Goal: Task Accomplishment & Management: Complete application form

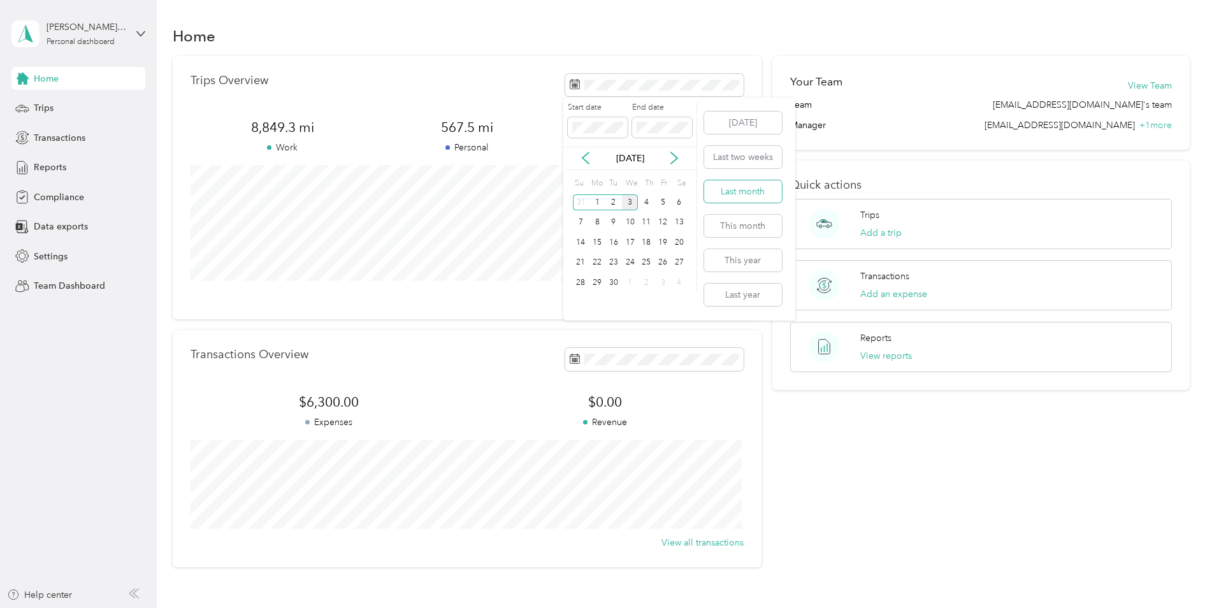
click at [740, 192] on button "Last month" at bounding box center [743, 191] width 78 height 22
click at [54, 111] on div "Trips" at bounding box center [78, 108] width 134 height 23
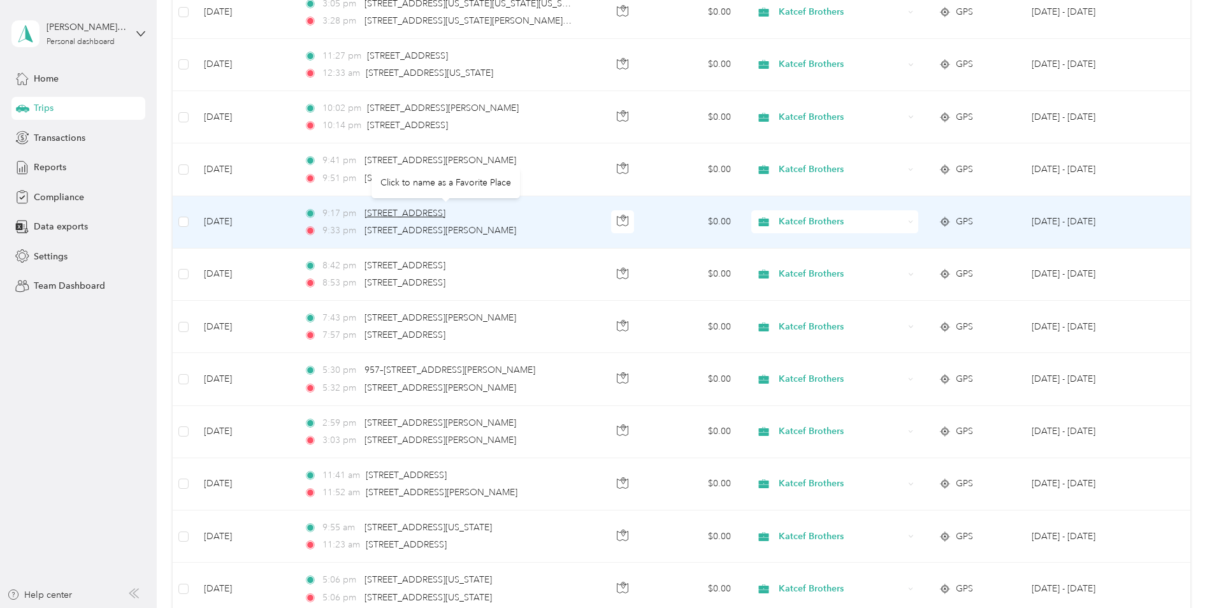
scroll to position [1138, 0]
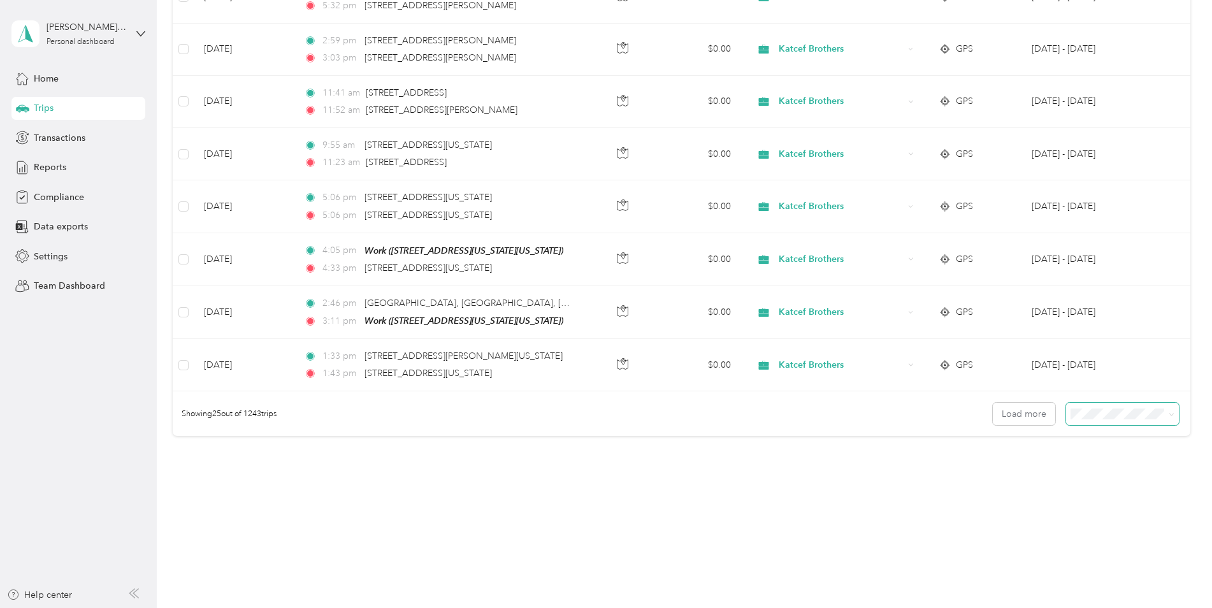
click at [1165, 412] on span at bounding box center [1169, 413] width 10 height 13
click at [1168, 412] on icon at bounding box center [1171, 415] width 6 height 6
click at [1126, 476] on div "100 per load" at bounding box center [1119, 477] width 95 height 13
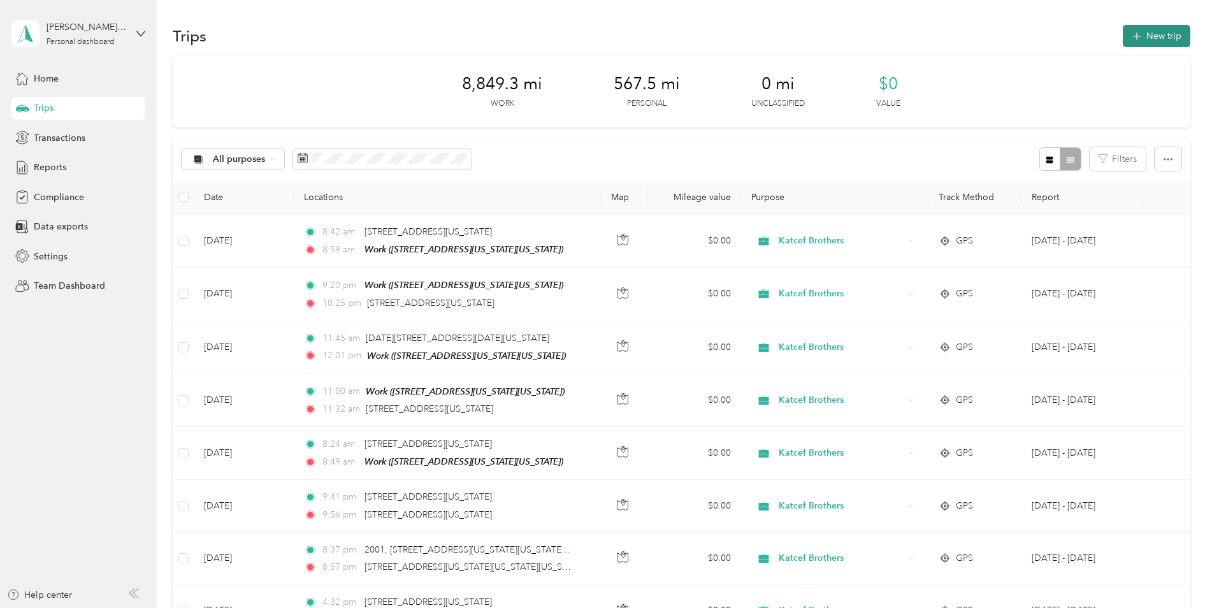
click at [1134, 31] on icon "button" at bounding box center [1136, 36] width 15 height 15
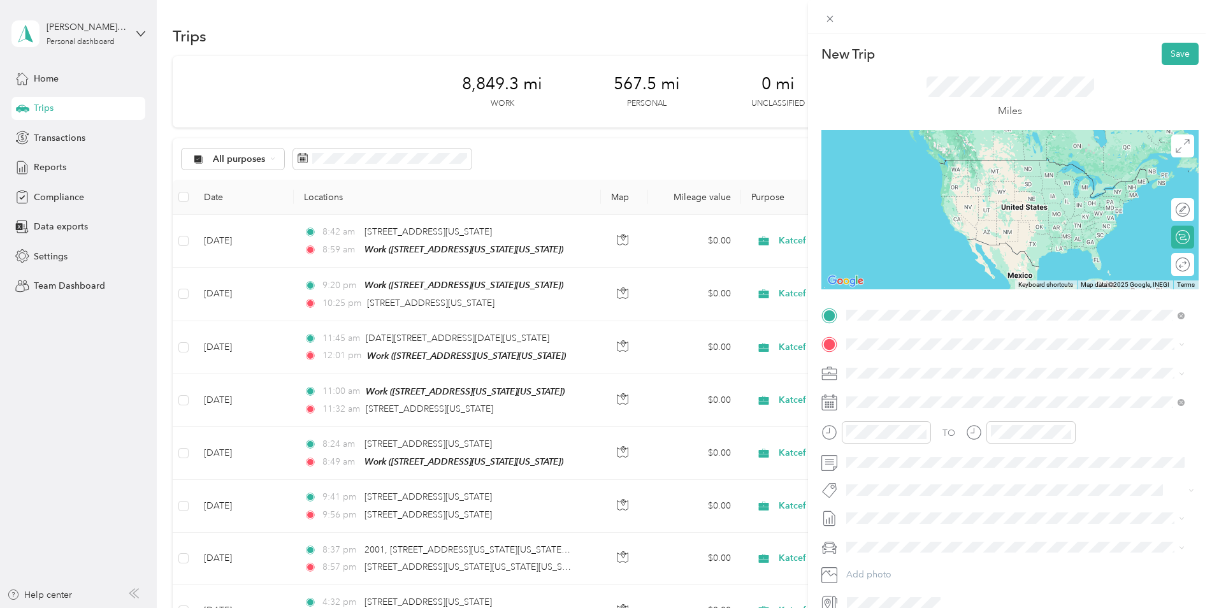
click at [925, 393] on span "[STREET_ADDRESS][US_STATE][US_STATE]" at bounding box center [957, 387] width 174 height 11
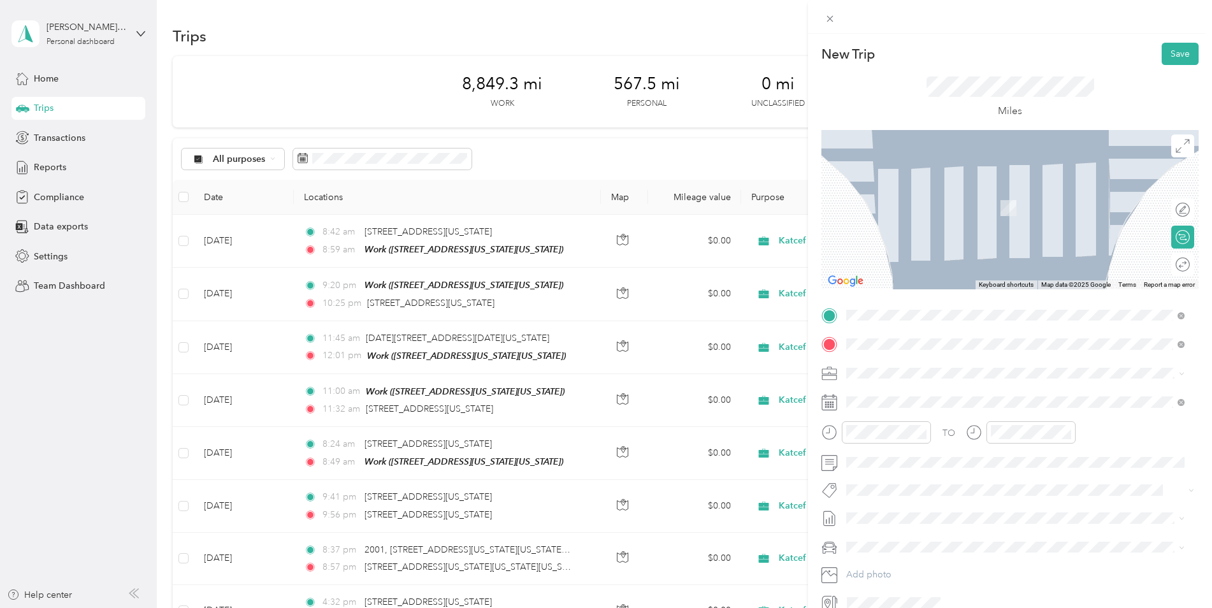
click at [1198, 336] on form "New Trip Save This trip cannot be edited because it is either under review, app…" at bounding box center [1010, 328] width 404 height 570
click at [1008, 408] on span at bounding box center [1020, 402] width 357 height 20
click at [1179, 404] on icon at bounding box center [1181, 403] width 4 height 4
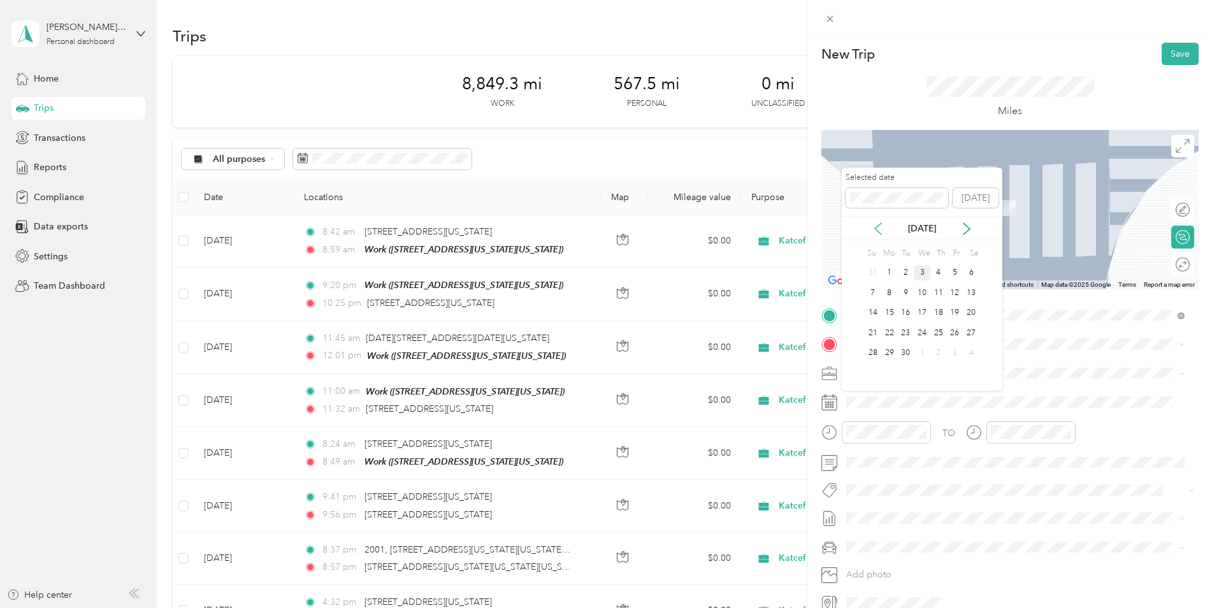
click at [875, 233] on icon at bounding box center [878, 228] width 13 height 13
click at [951, 330] on div "22" at bounding box center [955, 333] width 17 height 16
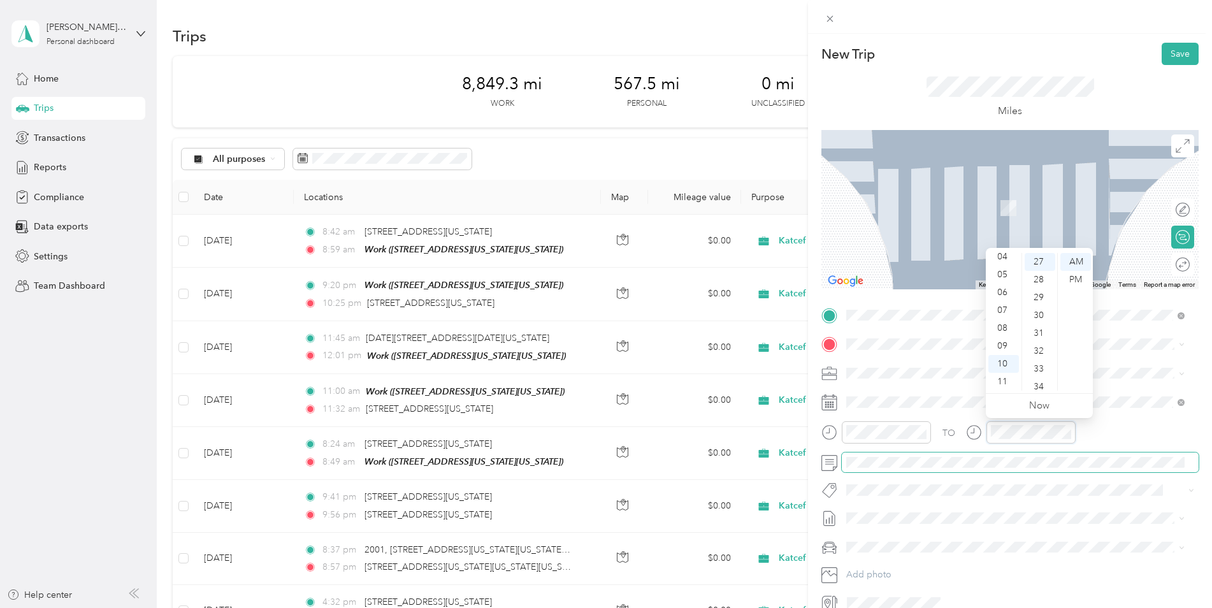
scroll to position [482, 0]
click at [1119, 426] on div "TO" at bounding box center [1009, 436] width 377 height 31
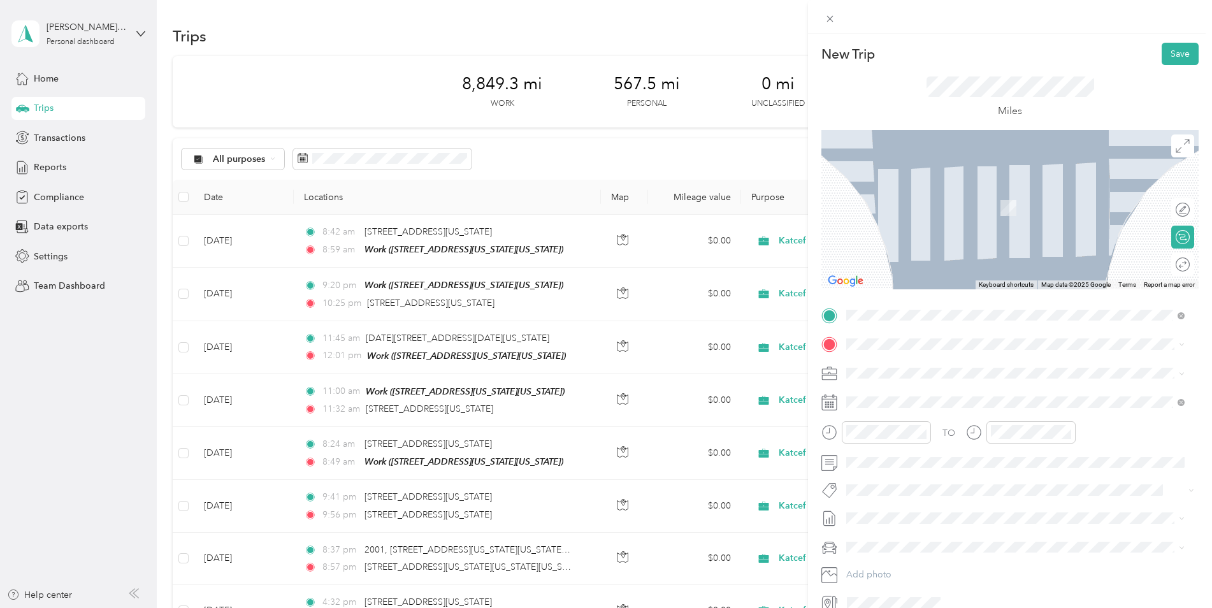
click at [1193, 392] on form "New Trip Save This trip cannot be edited because it is either under review, app…" at bounding box center [1010, 328] width 404 height 570
click at [896, 414] on span "[STREET_ADDRESS][US_STATE][US_STATE]" at bounding box center [957, 408] width 174 height 11
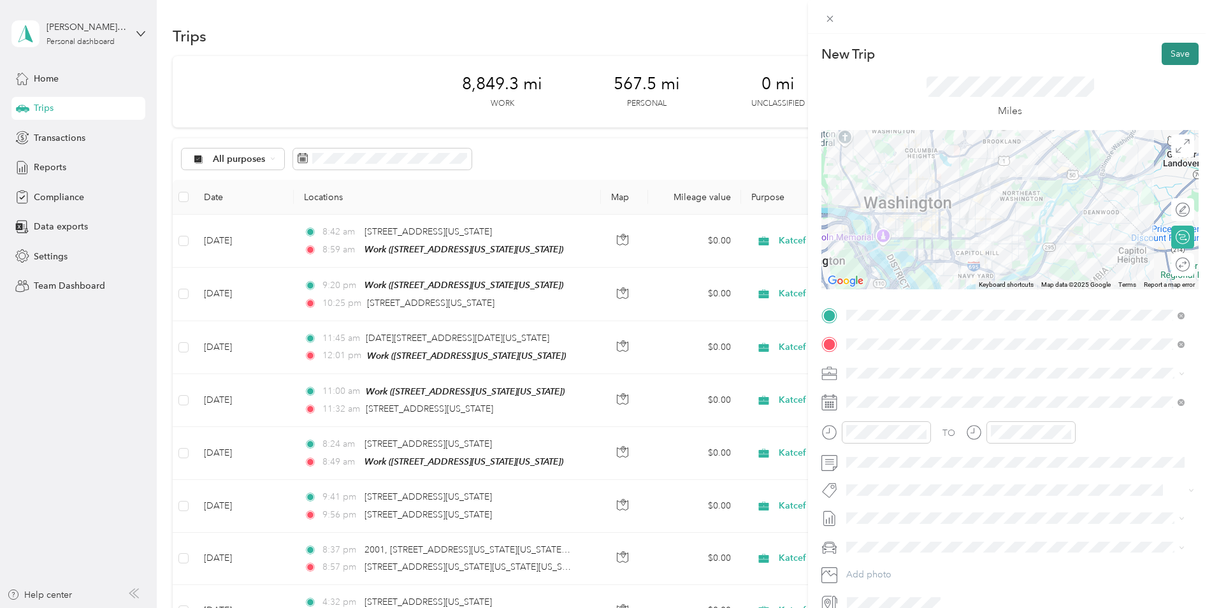
click at [1165, 47] on button "Save" at bounding box center [1179, 54] width 37 height 22
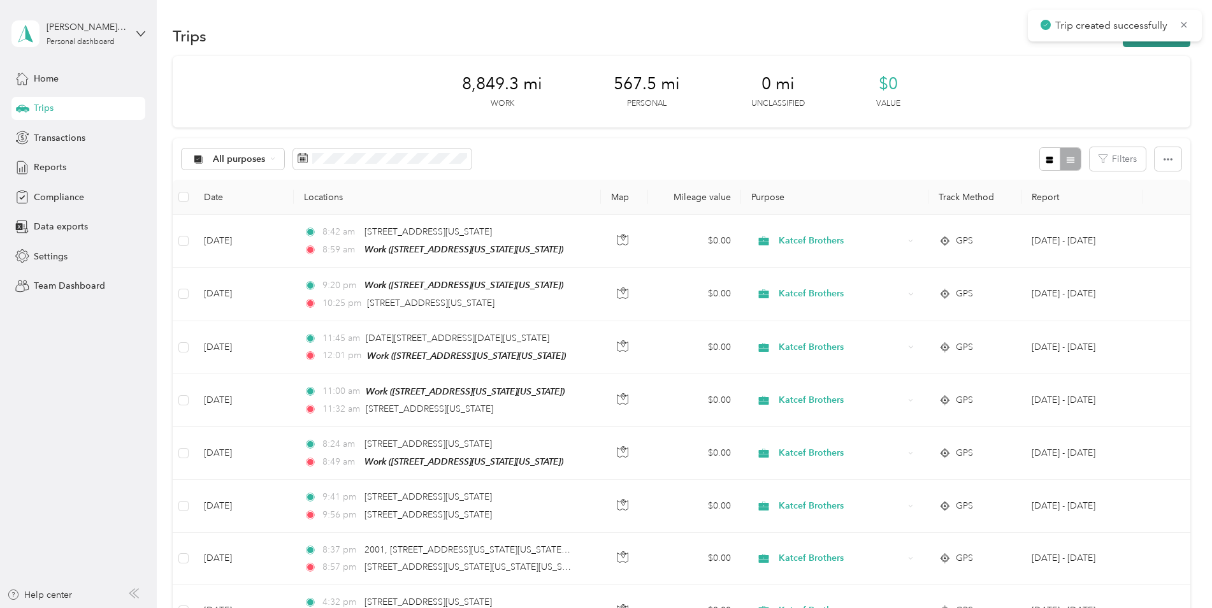
click at [1145, 42] on button "New trip" at bounding box center [1157, 36] width 68 height 22
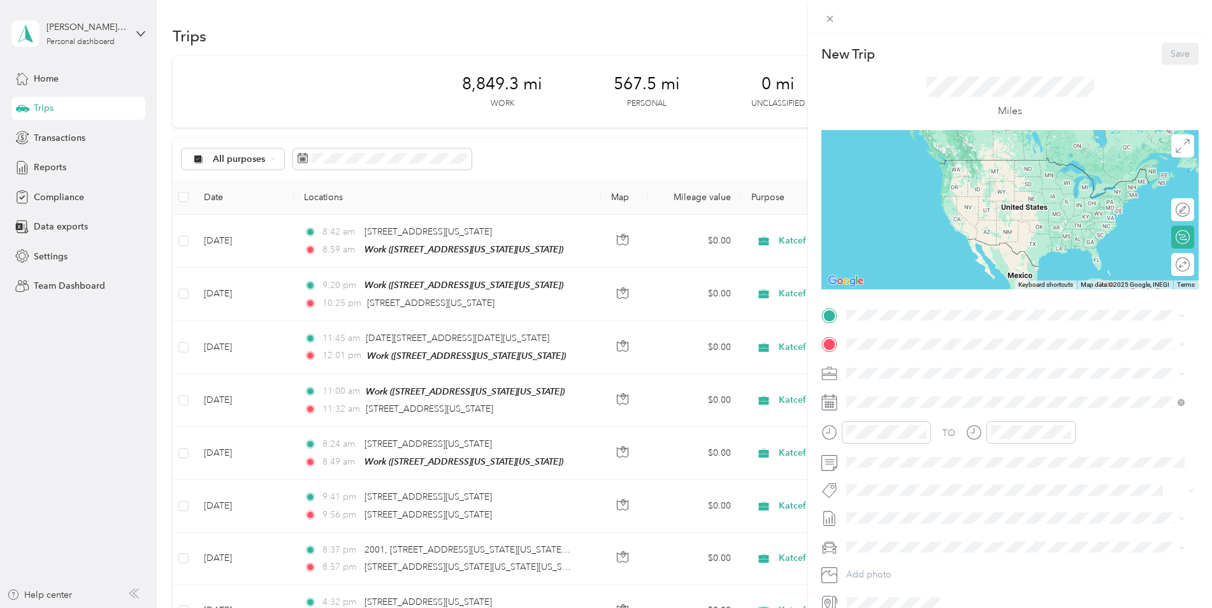
click at [924, 377] on span "[STREET_ADDRESS][US_STATE][US_STATE]" at bounding box center [957, 376] width 174 height 11
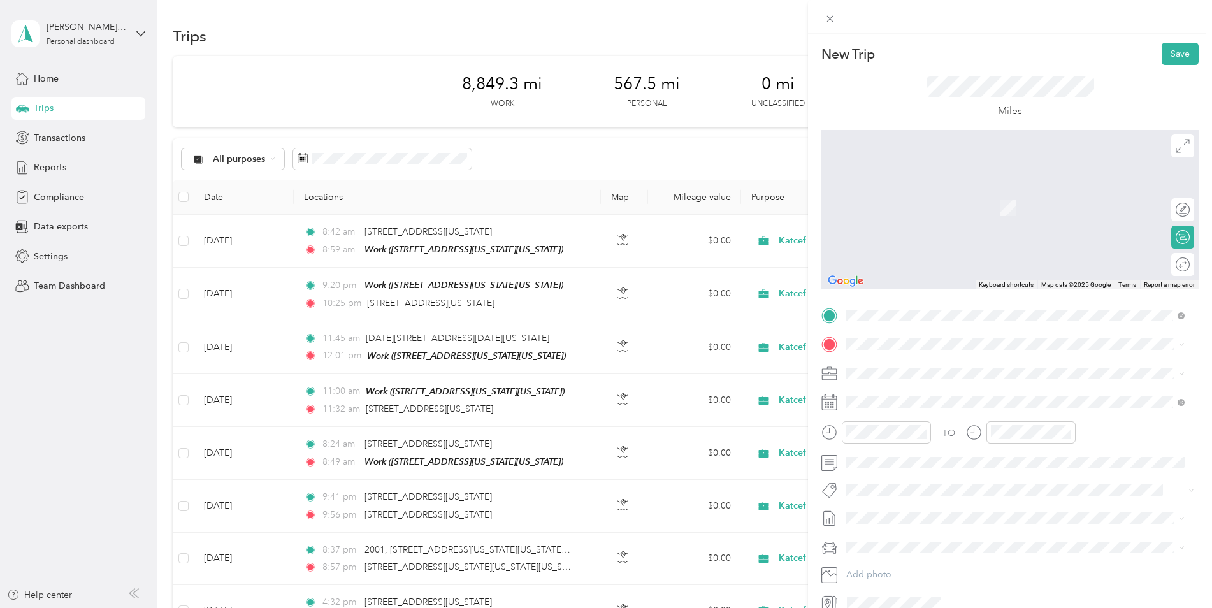
click at [1114, 538] on span at bounding box center [1020, 547] width 357 height 20
click at [980, 394] on span "A and [GEOGRAPHIC_DATA][US_STATE]" at bounding box center [952, 389] width 165 height 11
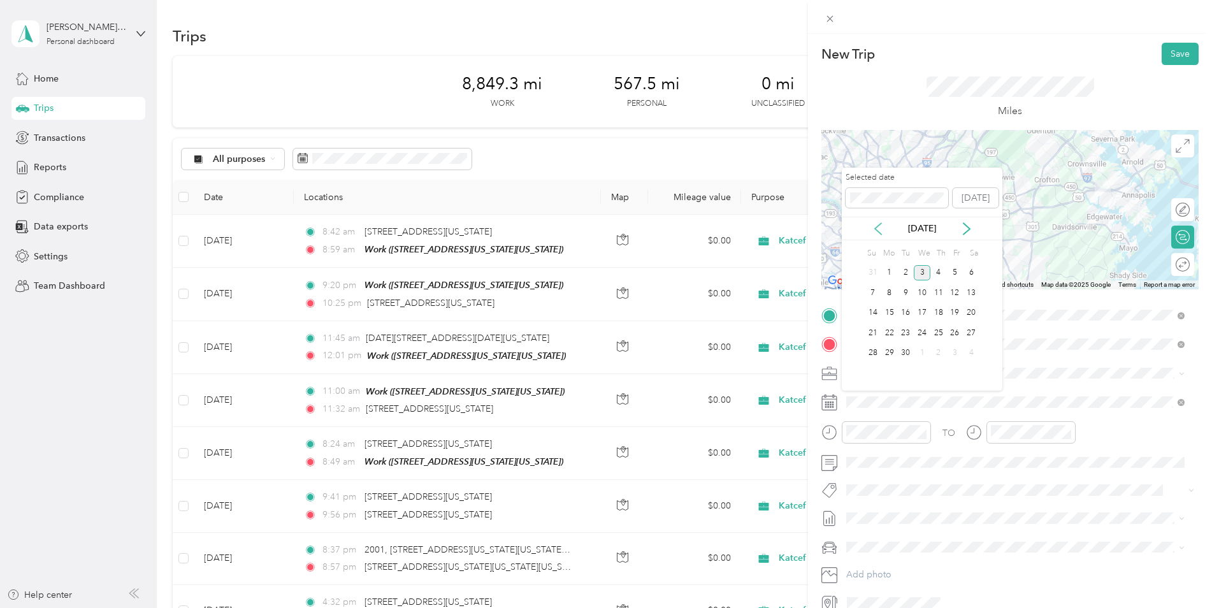
click at [882, 233] on icon at bounding box center [878, 228] width 13 height 13
click at [952, 336] on div "22" at bounding box center [955, 333] width 17 height 16
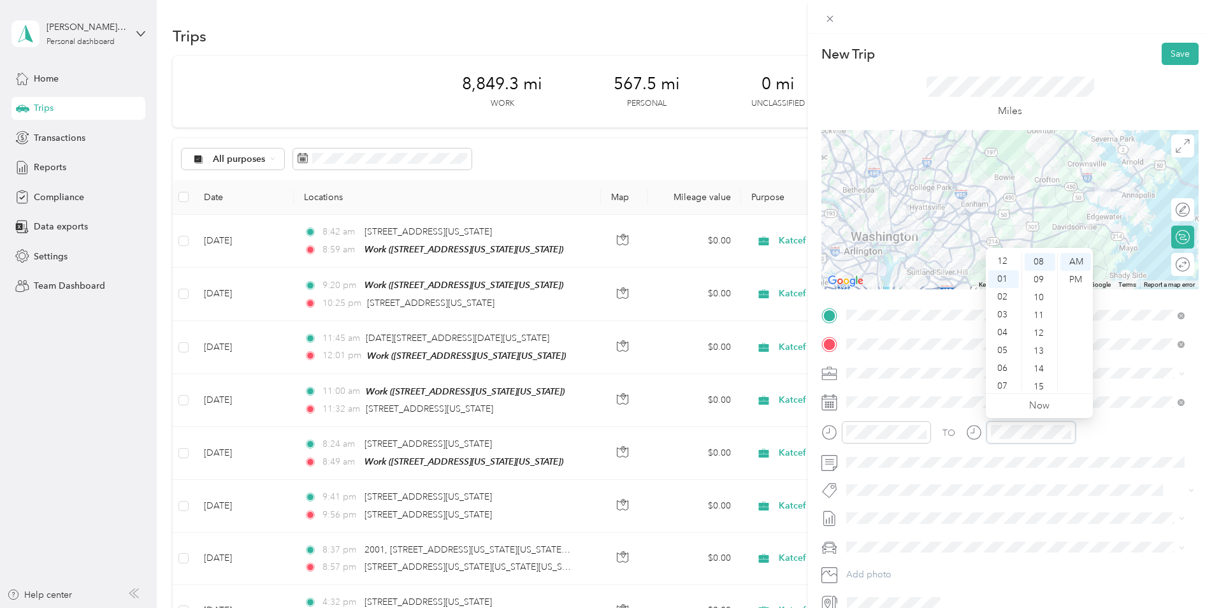
scroll to position [0, 0]
click at [1001, 265] on div "12" at bounding box center [1003, 262] width 31 height 18
click at [1066, 277] on div "PM" at bounding box center [1075, 280] width 31 height 18
click at [1138, 438] on div "TO" at bounding box center [1009, 436] width 377 height 31
click at [1165, 264] on div at bounding box center [1169, 264] width 11 height 11
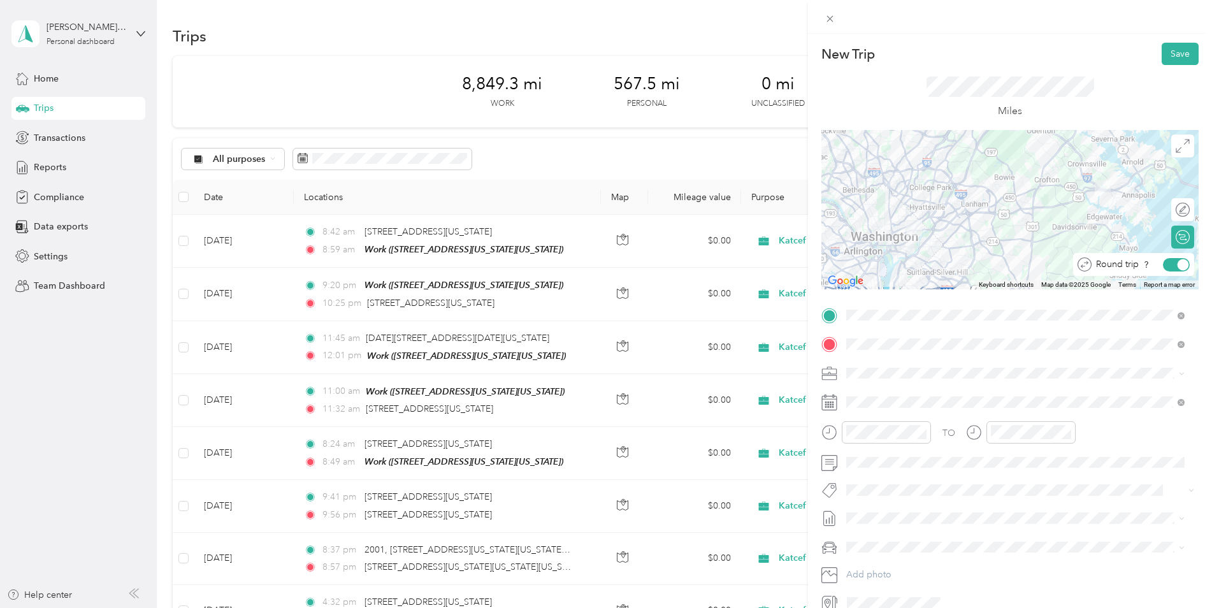
click at [1165, 264] on div at bounding box center [1176, 264] width 27 height 13
click at [1165, 264] on div at bounding box center [1169, 264] width 11 height 11
click at [1034, 317] on div "11" at bounding box center [1039, 315] width 31 height 18
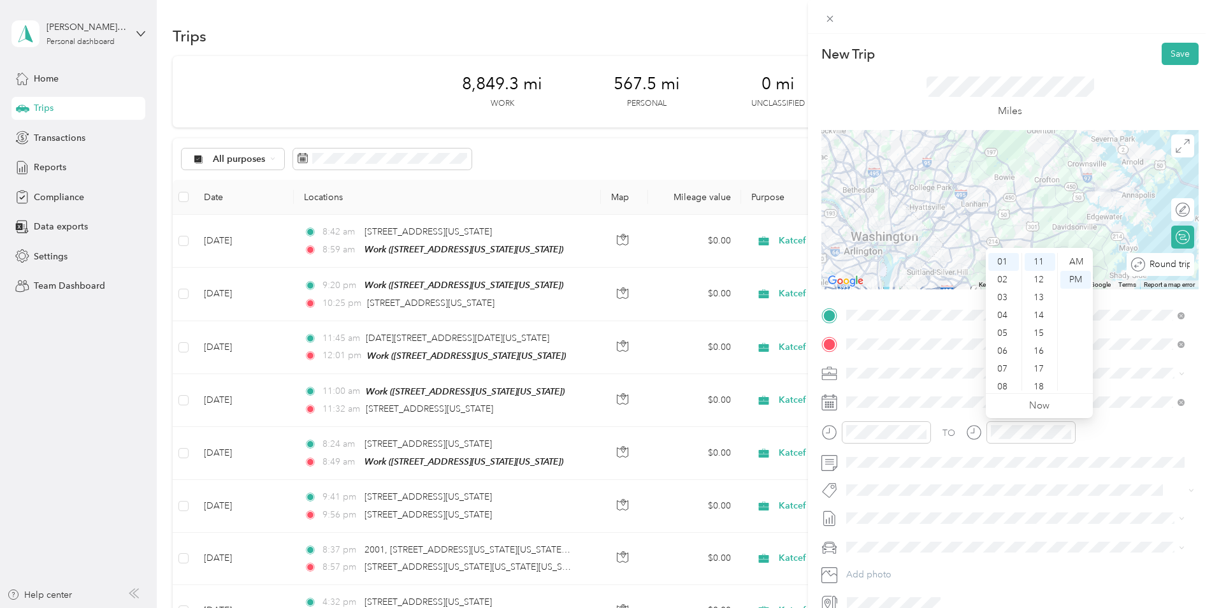
click at [1166, 266] on div "Round trip" at bounding box center [1167, 264] width 45 height 13
click at [1177, 262] on div at bounding box center [1182, 264] width 11 height 11
click at [1177, 47] on button "Save" at bounding box center [1179, 54] width 37 height 22
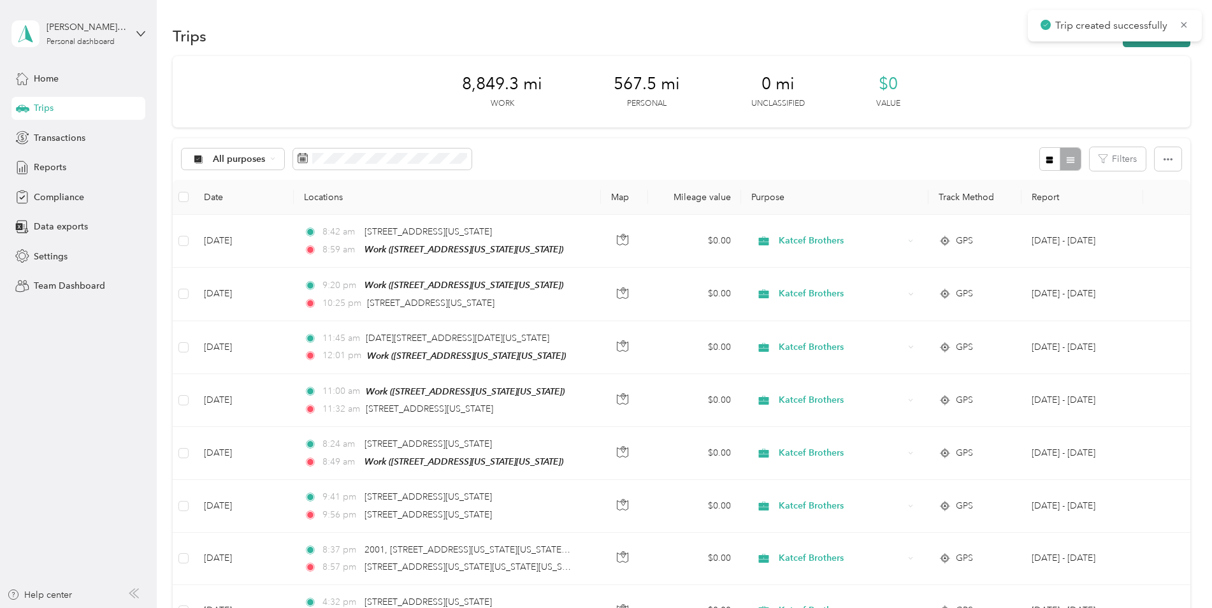
click at [1154, 43] on button "New trip" at bounding box center [1157, 36] width 68 height 22
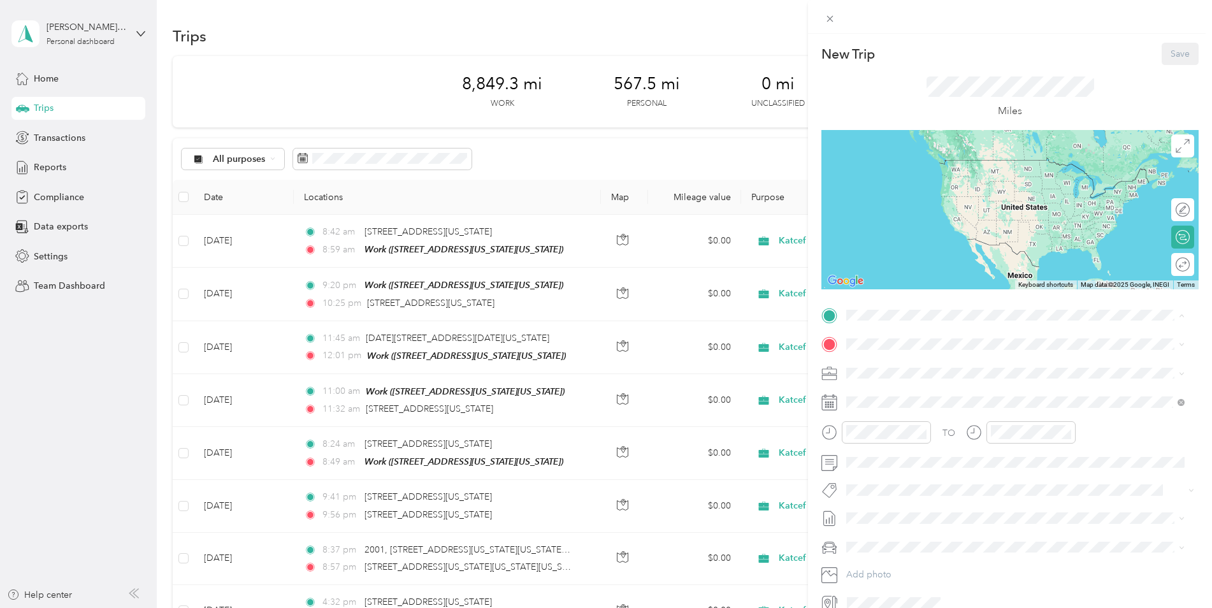
click at [907, 426] on div "Katchef [STREET_ADDRESS][GEOGRAPHIC_DATA], [GEOGRAPHIC_DATA]" at bounding box center [1025, 420] width 310 height 40
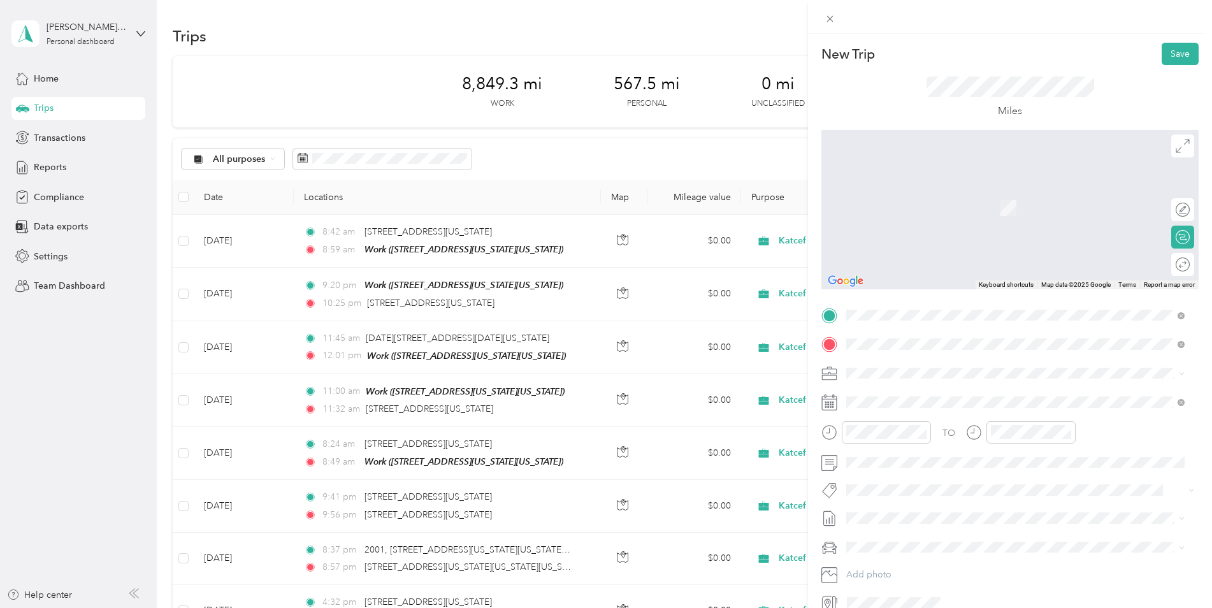
click at [1044, 386] on span "[STREET_ADDRESS][US_STATE][US_STATE]" at bounding box center [957, 389] width 174 height 11
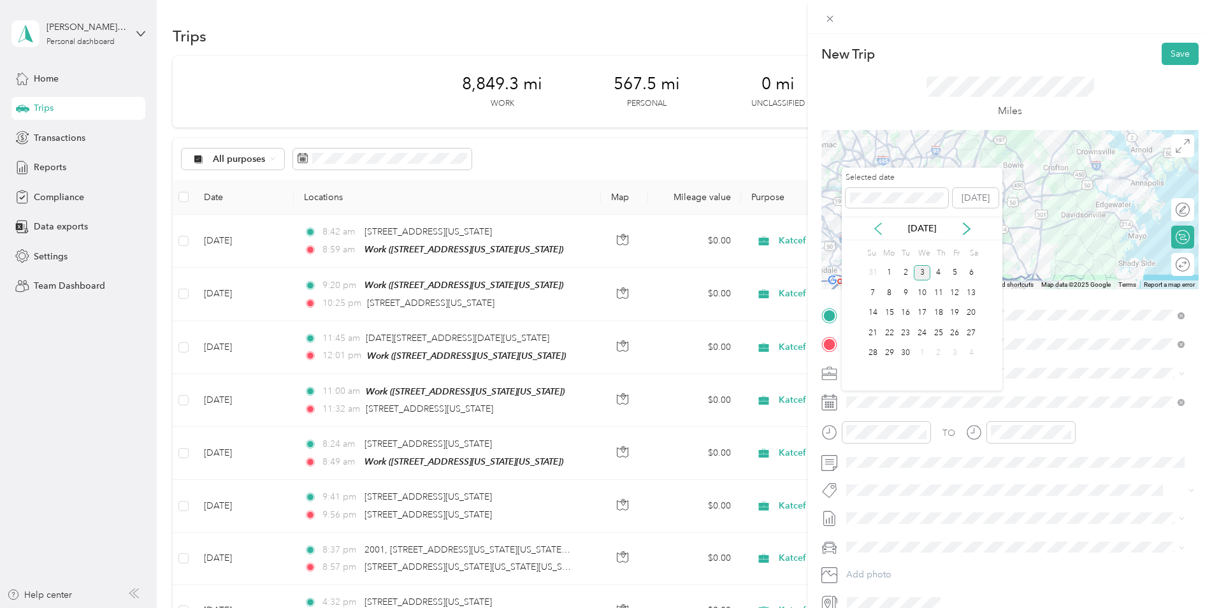
click at [877, 229] on icon at bounding box center [878, 228] width 13 height 13
click at [954, 331] on div "22" at bounding box center [955, 333] width 17 height 16
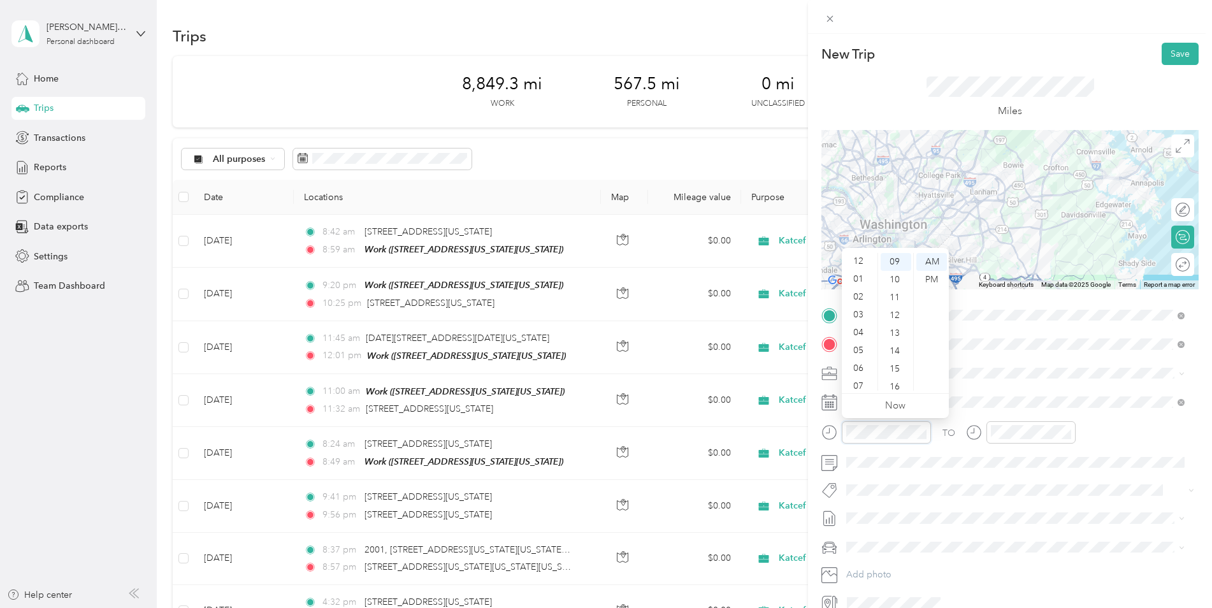
scroll to position [0, 0]
click at [857, 260] on div "12" at bounding box center [859, 262] width 31 height 18
click at [889, 322] on div "34" at bounding box center [895, 326] width 31 height 18
click at [934, 281] on div "PM" at bounding box center [931, 280] width 31 height 18
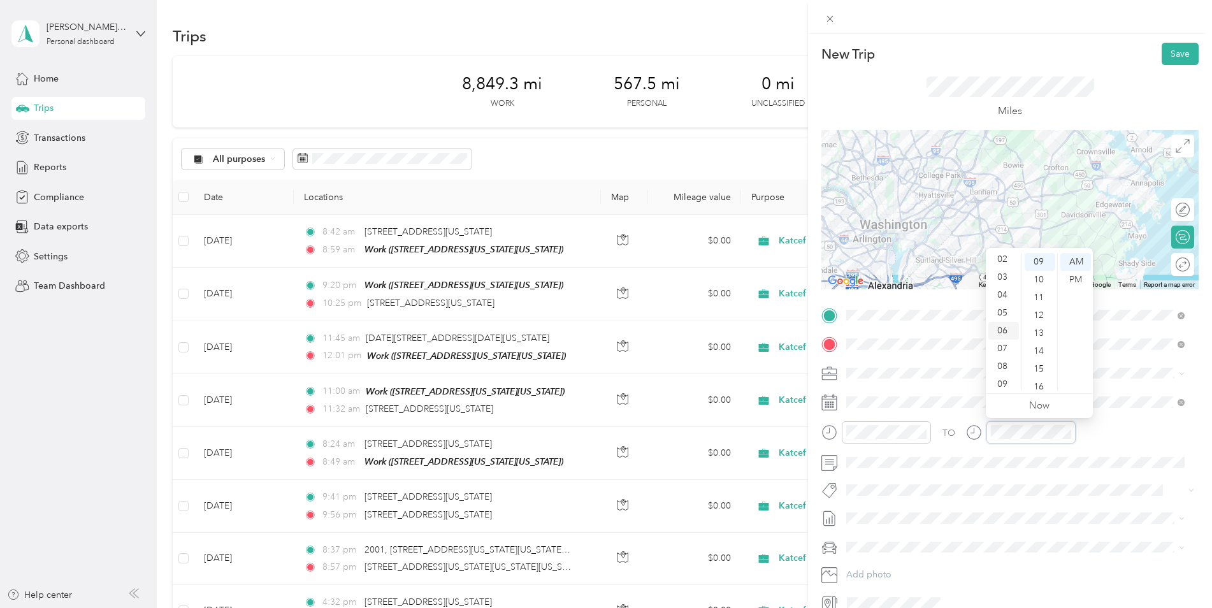
scroll to position [0, 0]
click at [1001, 277] on div "01" at bounding box center [1003, 280] width 31 height 18
click at [1037, 312] on div "03" at bounding box center [1039, 315] width 31 height 18
click at [1071, 277] on div "PM" at bounding box center [1075, 280] width 31 height 18
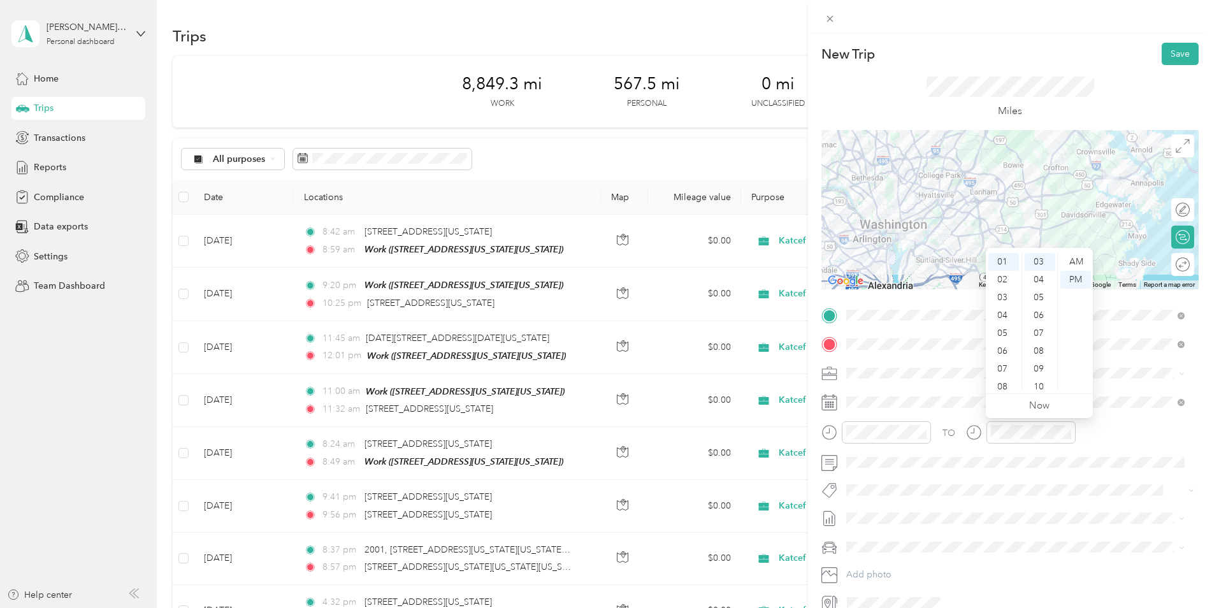
click at [1149, 438] on div "TO" at bounding box center [1009, 436] width 377 height 31
click at [1166, 52] on button "Save" at bounding box center [1179, 54] width 37 height 22
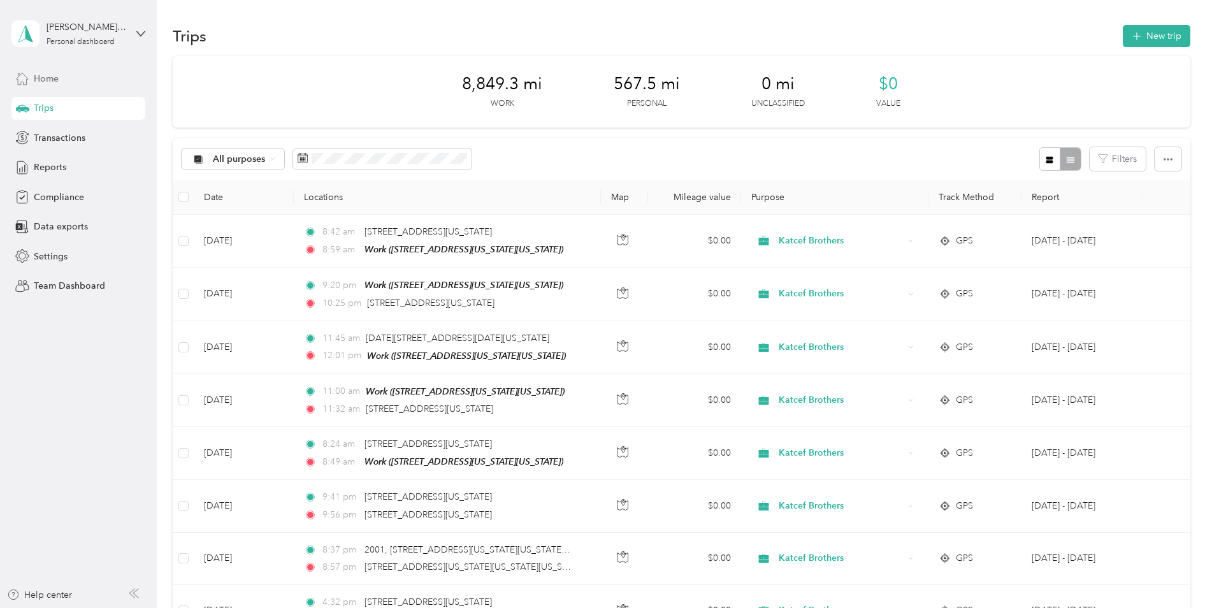
click at [47, 78] on span "Home" at bounding box center [46, 78] width 25 height 13
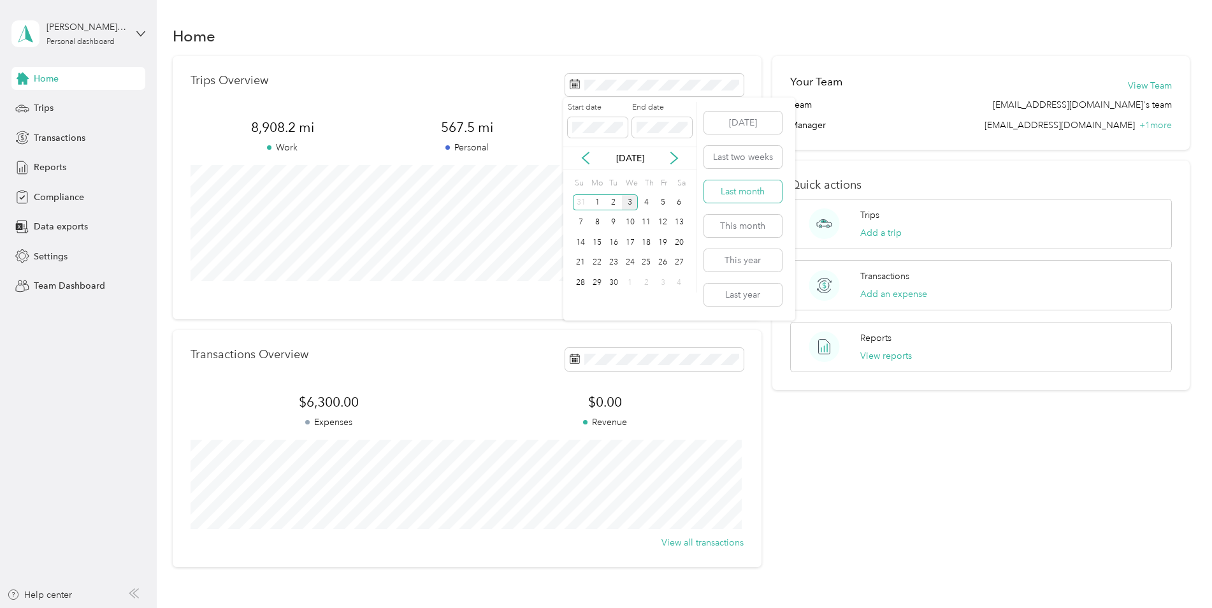
click at [735, 194] on button "Last month" at bounding box center [743, 191] width 78 height 22
click at [313, 73] on div "Trips Overview 919.8 mi Work 0 mi Personal 0 mi Unclassified View all trips" at bounding box center [467, 187] width 589 height 263
click at [53, 107] on span "Trips" at bounding box center [44, 107] width 20 height 13
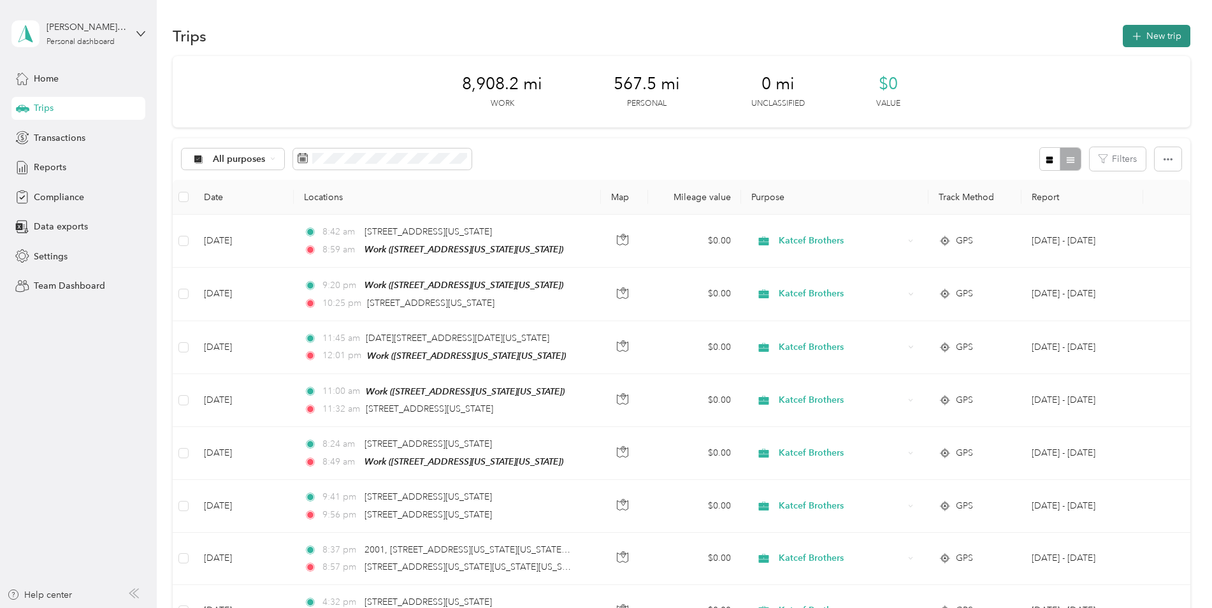
click at [1133, 38] on icon "button" at bounding box center [1136, 36] width 8 height 8
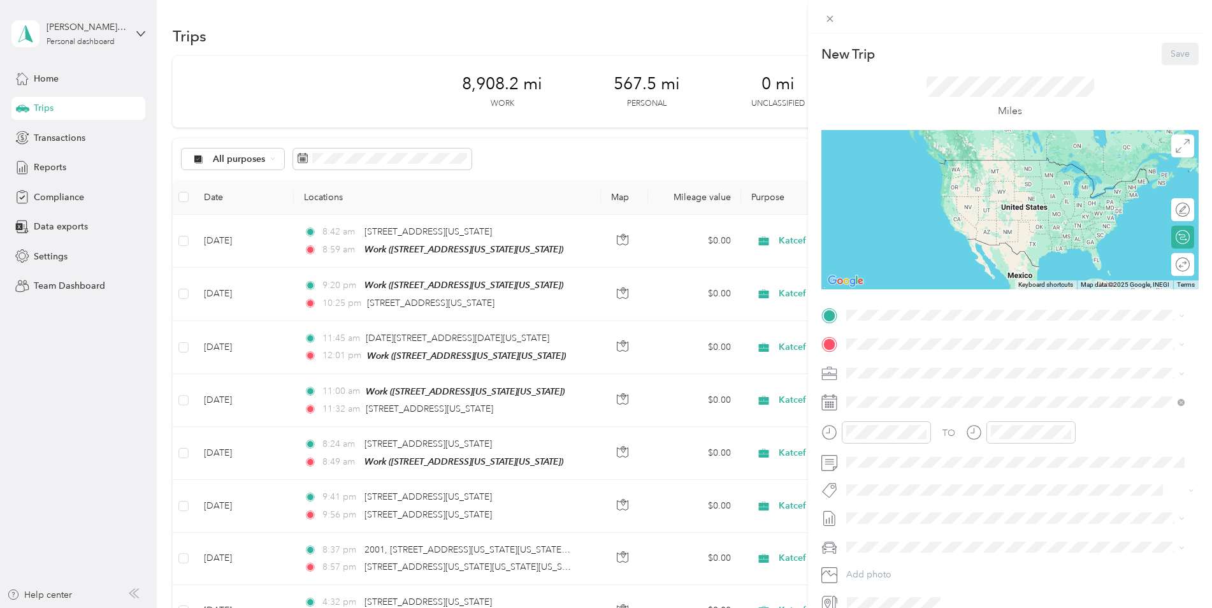
click at [773, 137] on div "New Trip Save This trip cannot be edited because it is either under review, app…" at bounding box center [606, 304] width 1212 height 608
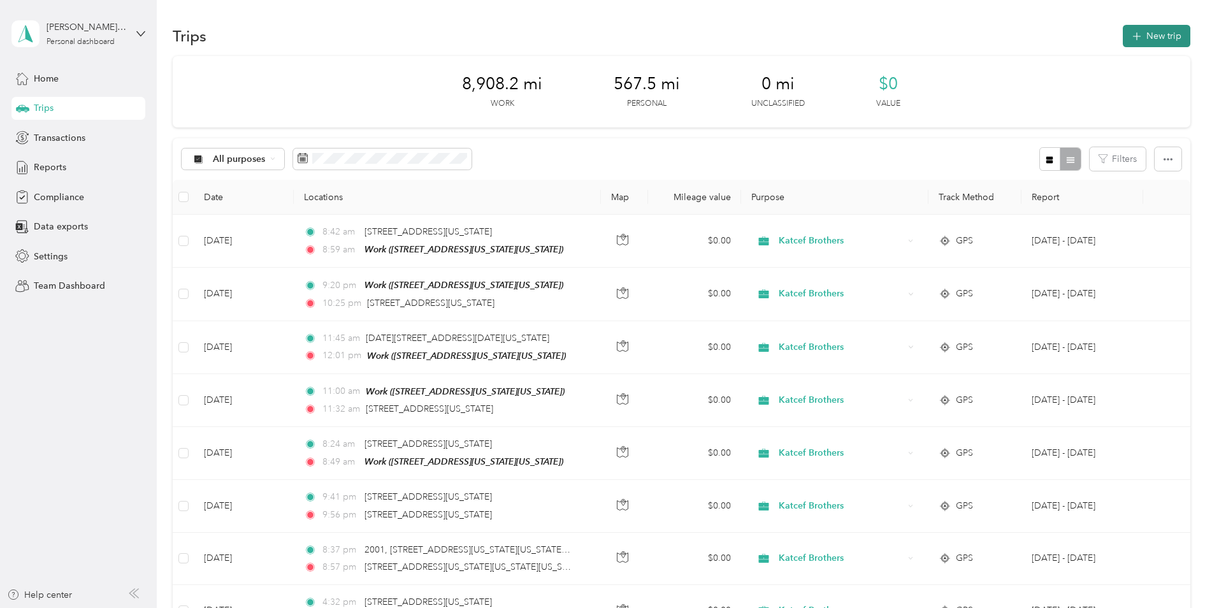
click at [1167, 36] on button "New trip" at bounding box center [1157, 36] width 68 height 22
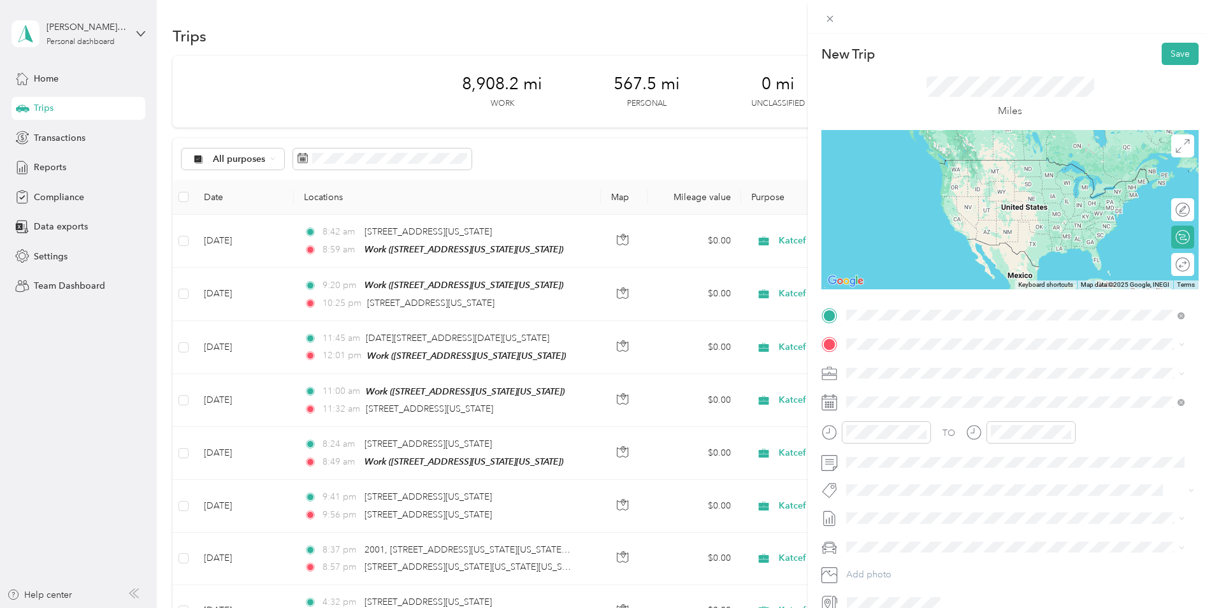
click at [937, 366] on span "[STREET_ADDRESS][US_STATE][US_STATE]" at bounding box center [957, 360] width 174 height 11
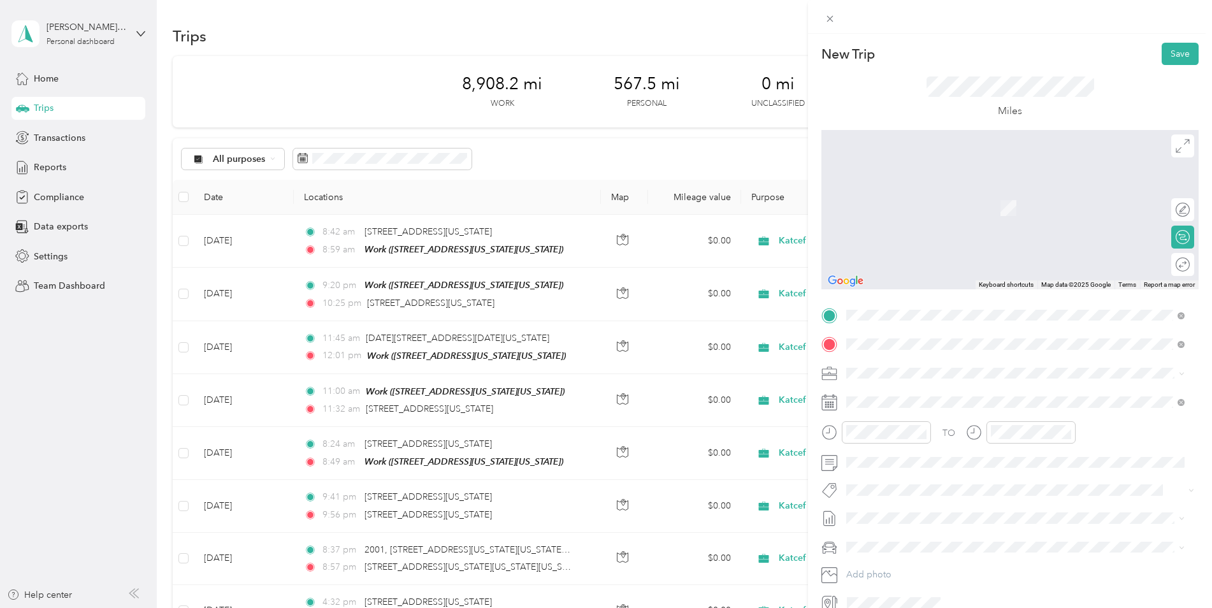
click at [919, 433] on span "Jacksons Loop [GEOGRAPHIC_DATA][US_STATE], [GEOGRAPHIC_DATA]" at bounding box center [987, 421] width 235 height 22
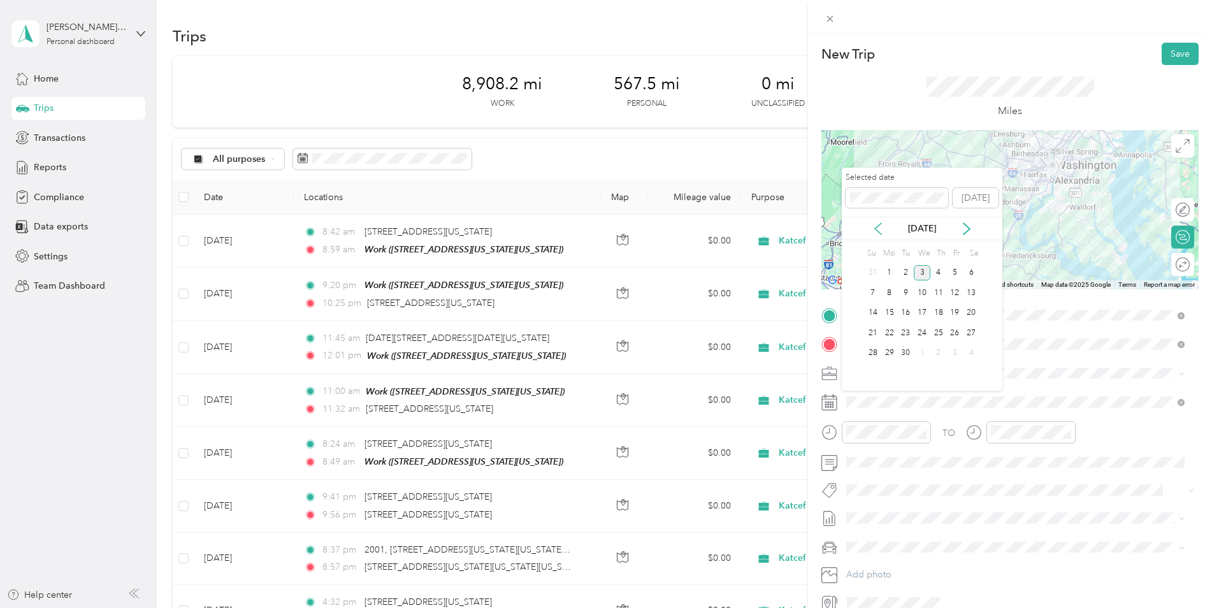
click at [880, 229] on icon at bounding box center [878, 228] width 13 height 13
click at [952, 332] on div "22" at bounding box center [955, 333] width 17 height 16
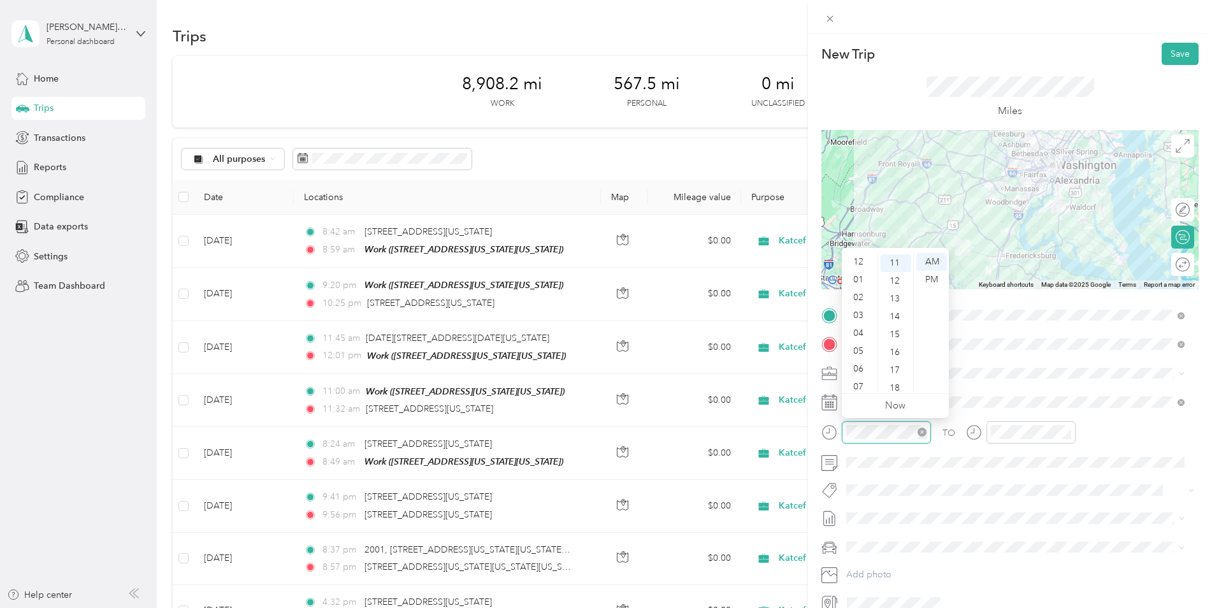
scroll to position [76, 0]
click at [928, 279] on div "PM" at bounding box center [931, 280] width 31 height 18
click at [856, 278] on div "01" at bounding box center [859, 280] width 31 height 18
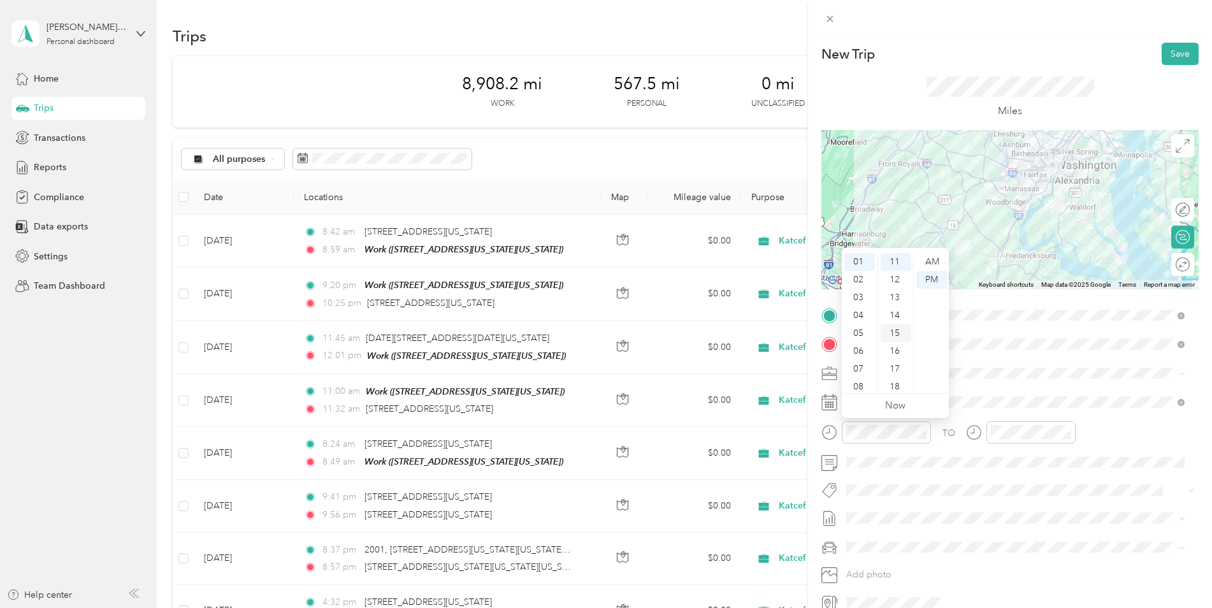
click at [889, 331] on div "15" at bounding box center [895, 333] width 31 height 18
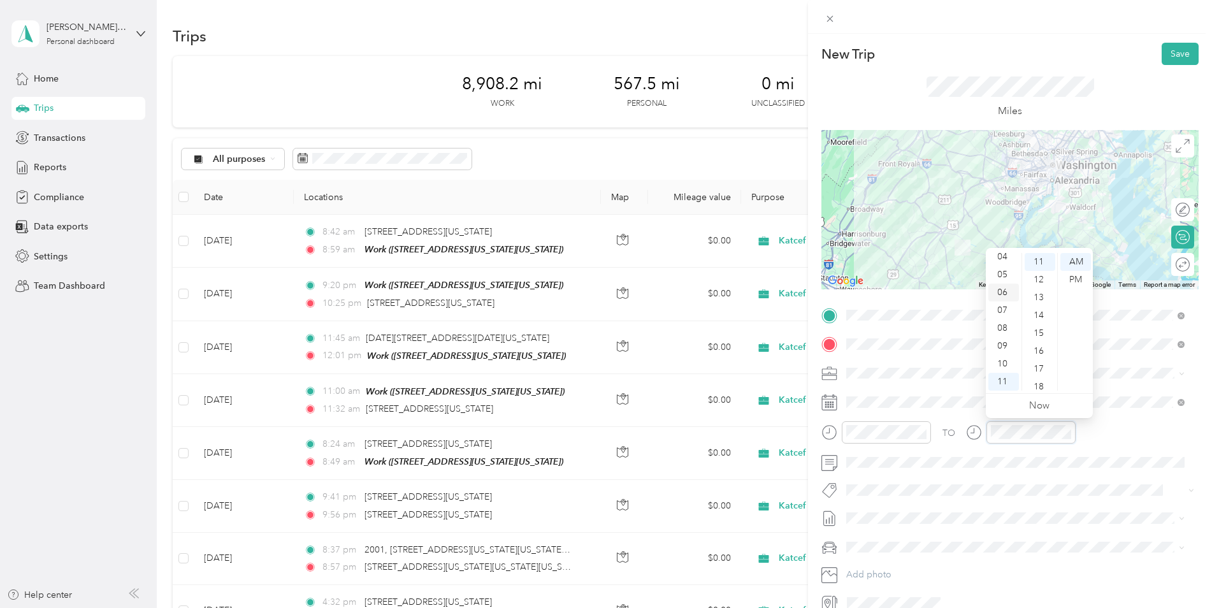
scroll to position [0, 0]
click at [998, 299] on div "02" at bounding box center [1003, 298] width 31 height 18
click at [1070, 280] on div "PM" at bounding box center [1075, 280] width 31 height 18
click at [1040, 315] on div "25" at bounding box center [1039, 321] width 31 height 18
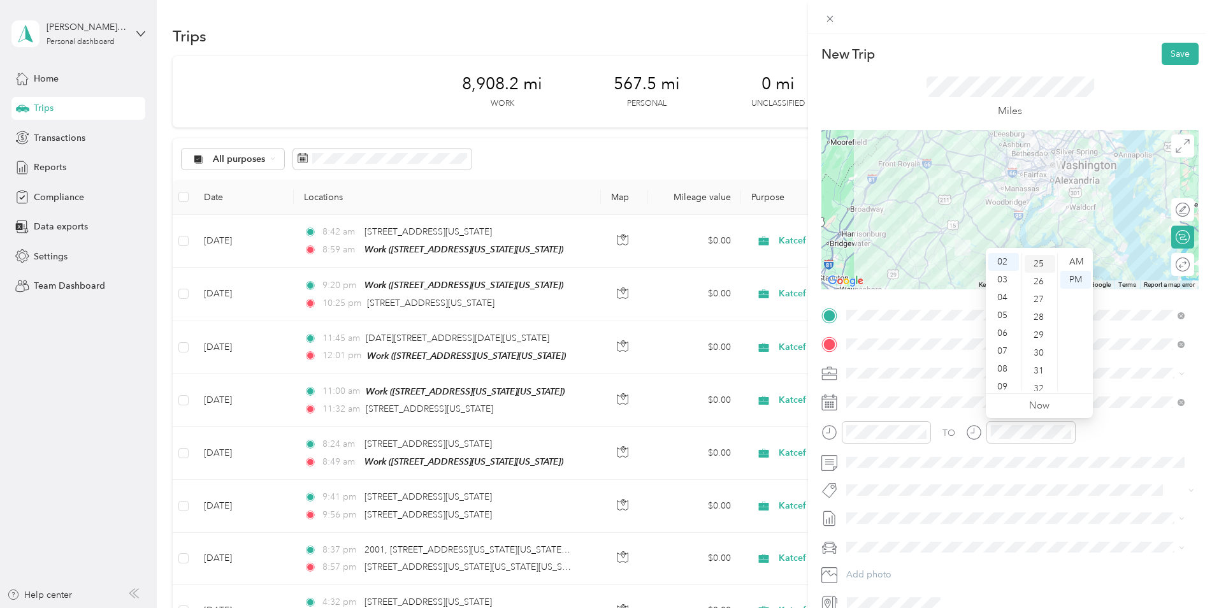
scroll to position [446, 0]
click at [1121, 63] on div "New Trip Save" at bounding box center [1009, 54] width 377 height 22
click at [1161, 48] on button "Save" at bounding box center [1179, 54] width 37 height 22
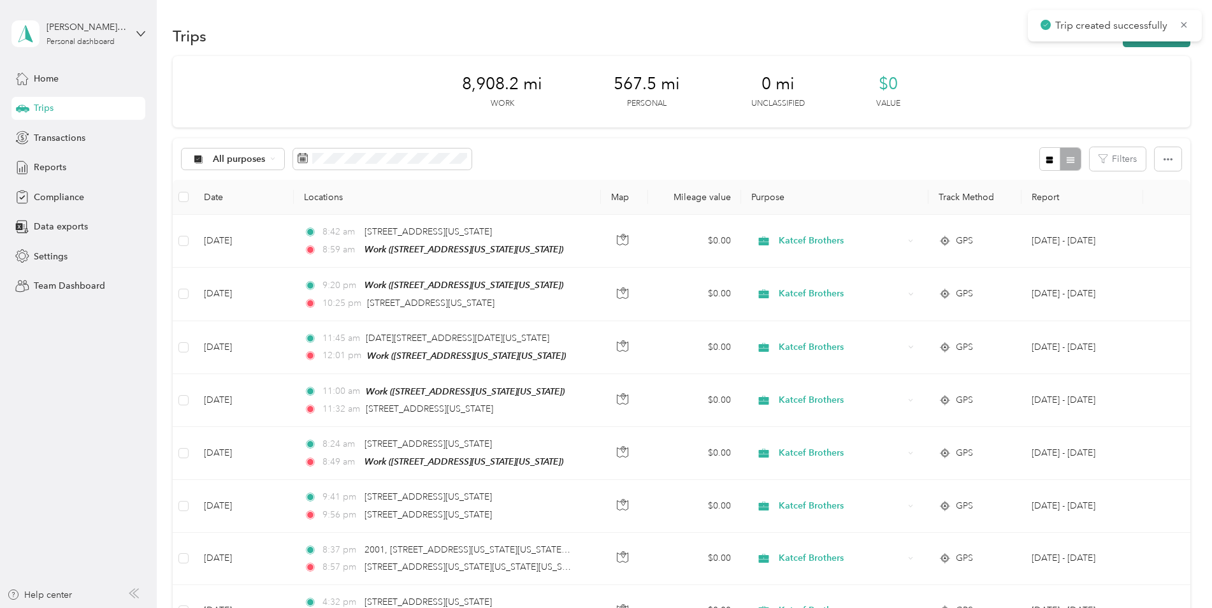
click at [1140, 45] on button "New trip" at bounding box center [1157, 36] width 68 height 22
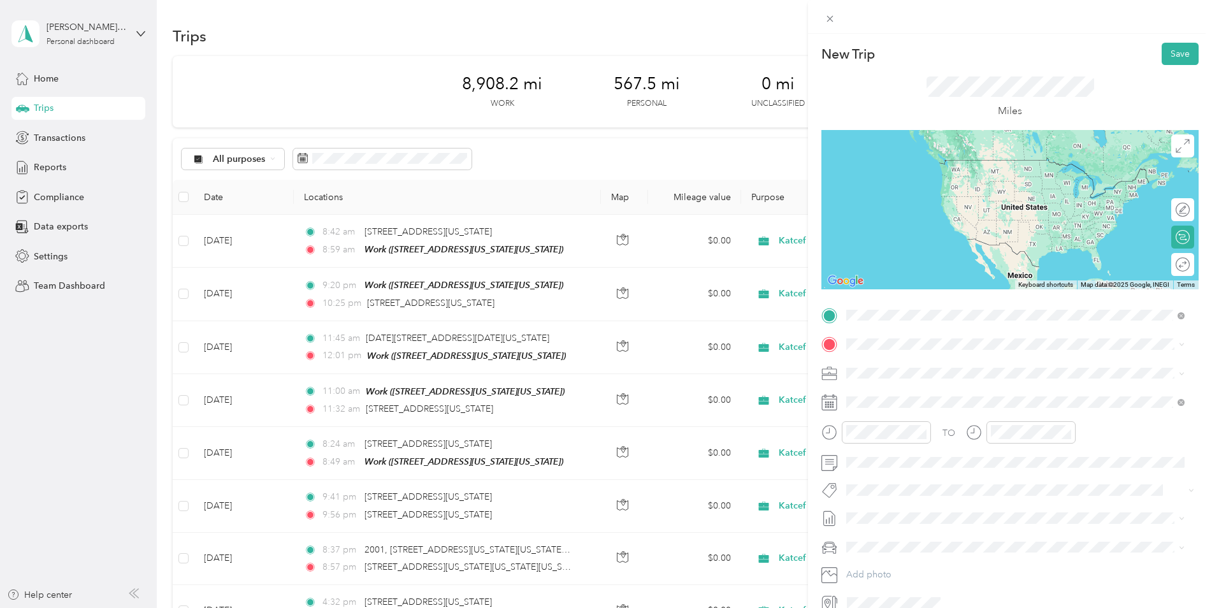
click at [931, 404] on span "Jacksons Loop [GEOGRAPHIC_DATA][US_STATE], [GEOGRAPHIC_DATA]" at bounding box center [987, 393] width 235 height 22
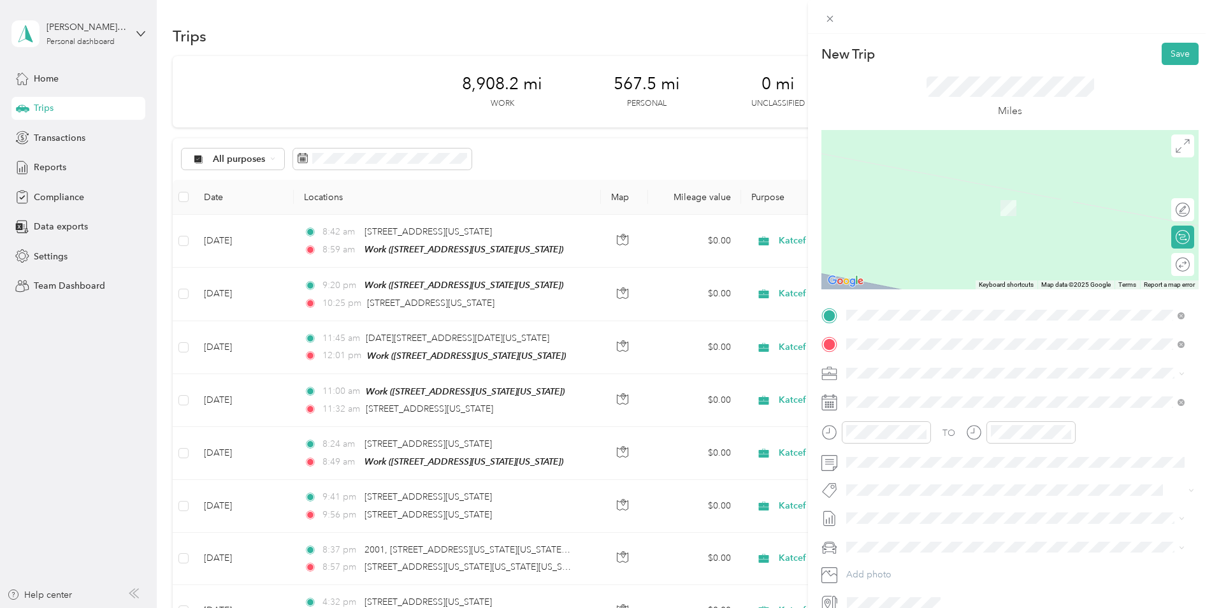
click at [912, 396] on span "[STREET_ADDRESS][US_STATE][US_STATE]" at bounding box center [957, 389] width 174 height 11
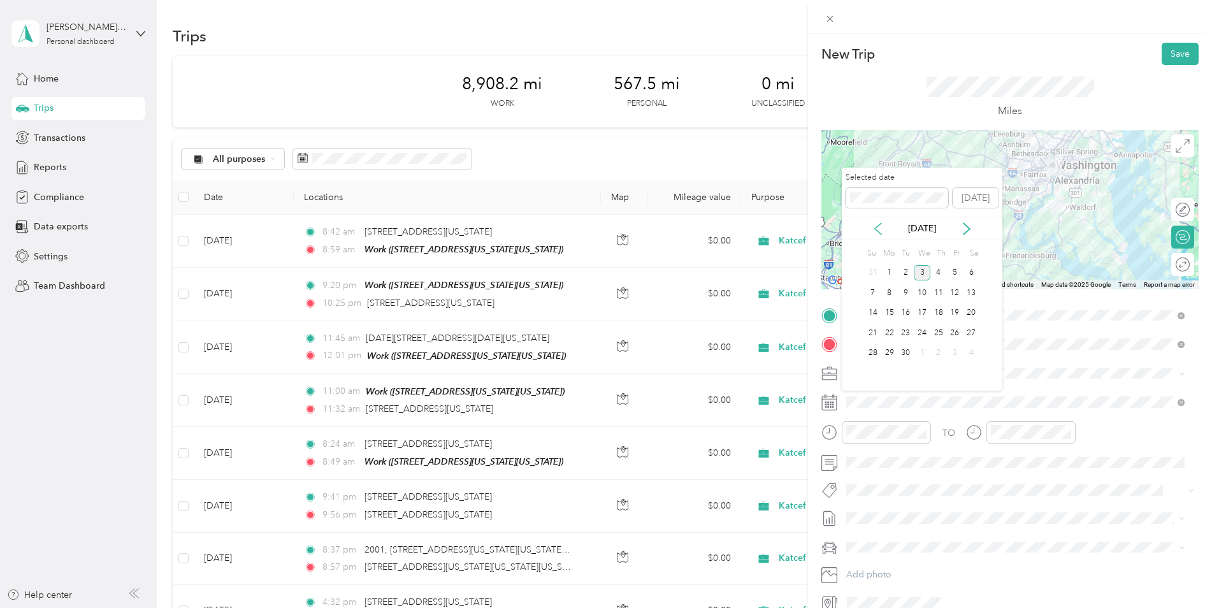
click at [879, 227] on icon at bounding box center [878, 228] width 13 height 13
click at [952, 333] on div "22" at bounding box center [955, 333] width 17 height 16
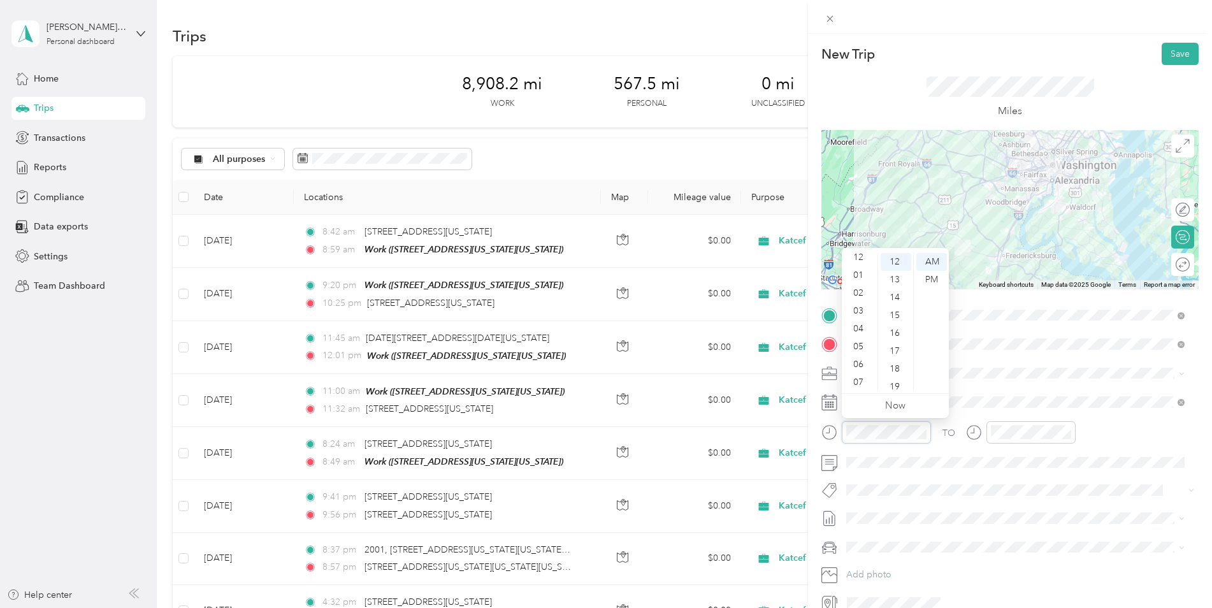
scroll to position [0, 0]
click at [861, 294] on div "02" at bounding box center [859, 298] width 31 height 18
click at [892, 362] on div "58" at bounding box center [895, 364] width 31 height 18
click at [932, 283] on div "PM" at bounding box center [931, 280] width 31 height 18
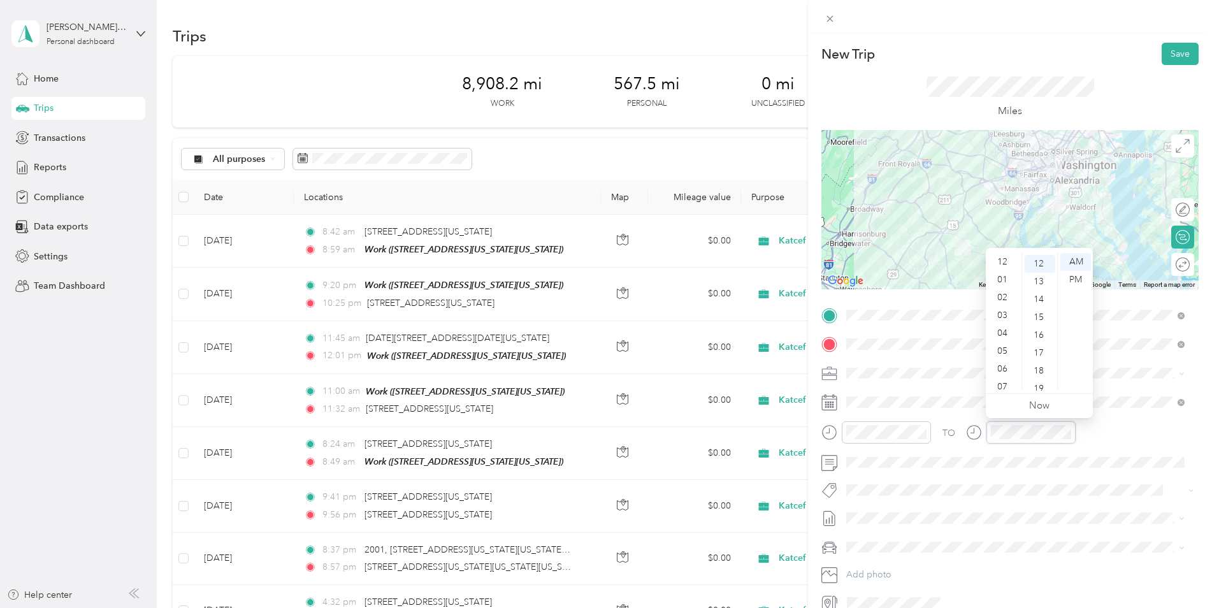
scroll to position [76, 0]
click at [1003, 256] on div "04" at bounding box center [1003, 257] width 31 height 18
click at [1037, 300] on div "02" at bounding box center [1039, 298] width 31 height 18
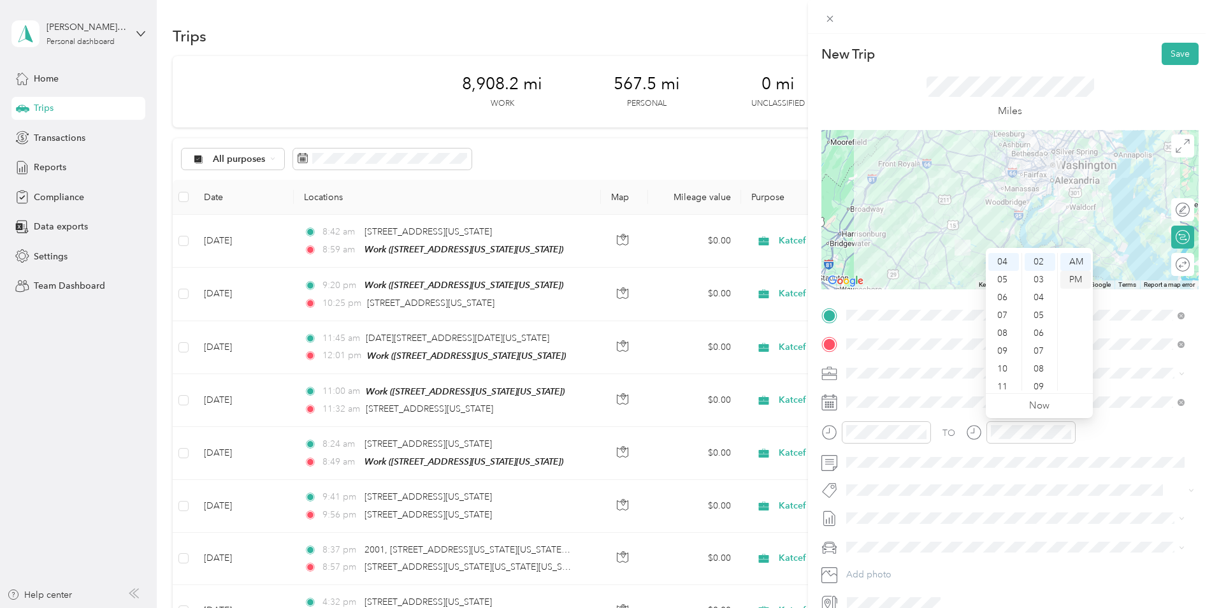
click at [1079, 281] on div "PM" at bounding box center [1075, 280] width 31 height 18
click at [1162, 57] on button "Save" at bounding box center [1179, 54] width 37 height 22
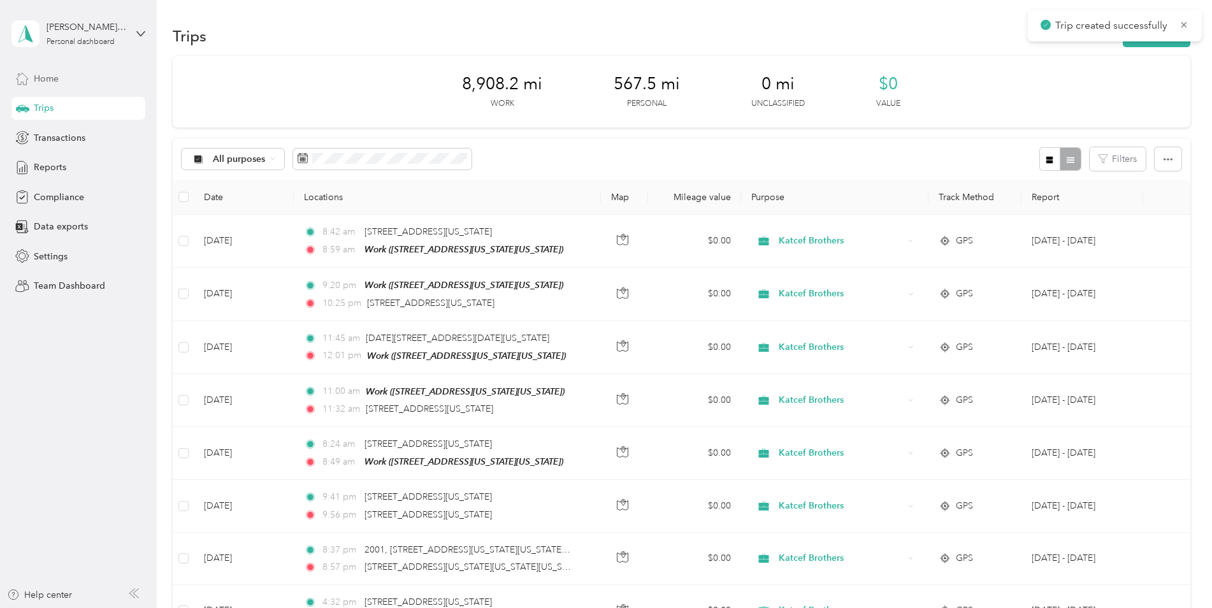
click at [49, 71] on div "Home" at bounding box center [78, 78] width 134 height 23
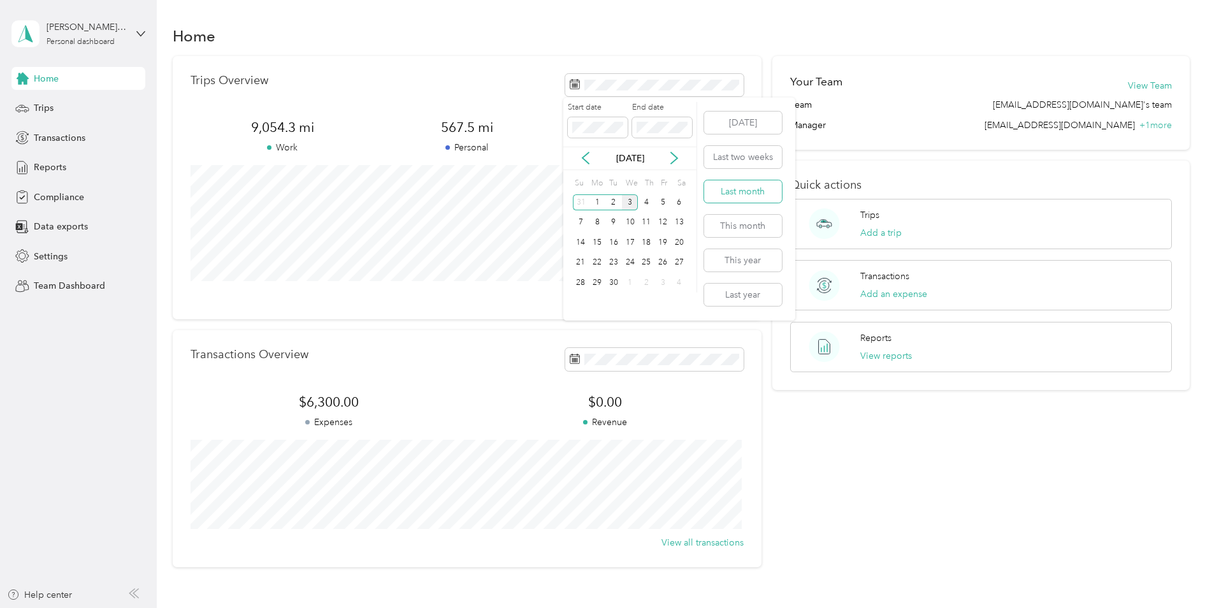
click at [751, 190] on button "Last month" at bounding box center [743, 191] width 78 height 22
click at [378, 85] on div "Trips Overview" at bounding box center [466, 85] width 553 height 22
click at [34, 83] on span "Home" at bounding box center [46, 78] width 25 height 13
click at [50, 162] on span "Reports" at bounding box center [50, 167] width 32 height 13
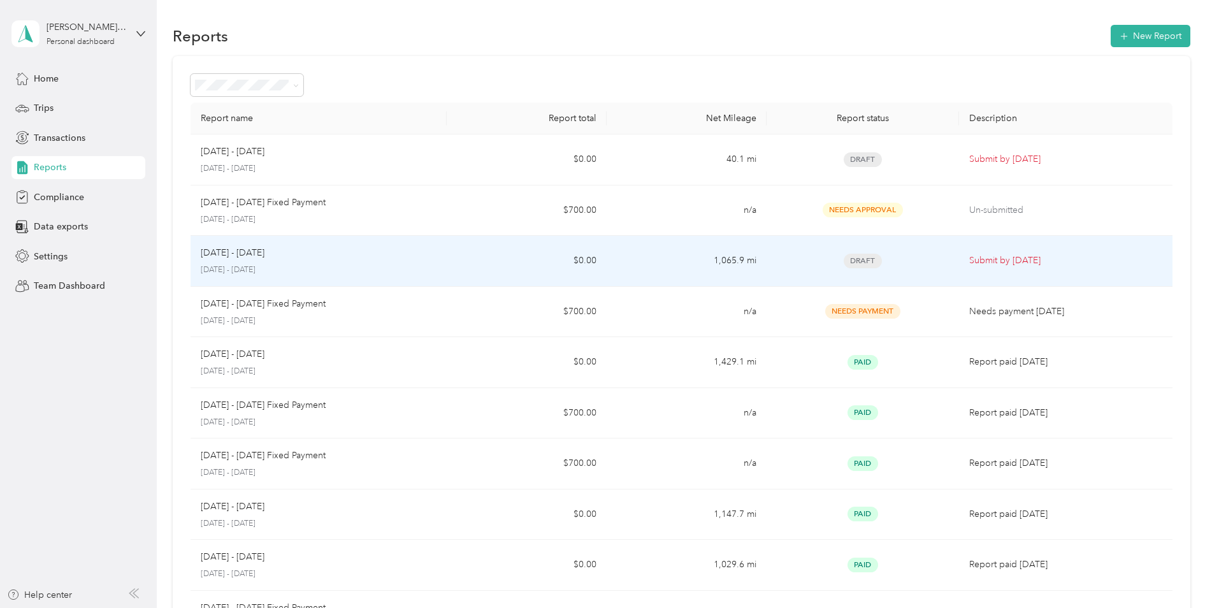
click at [928, 259] on div "Draft" at bounding box center [862, 261] width 171 height 15
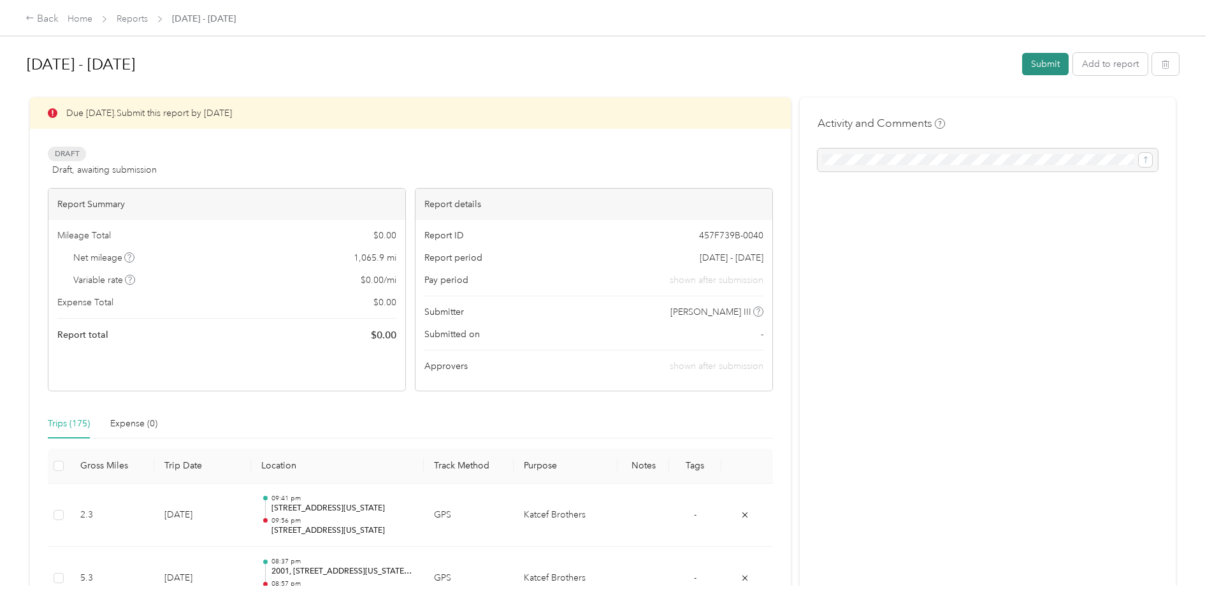
click at [1043, 64] on button "Submit" at bounding box center [1045, 64] width 47 height 22
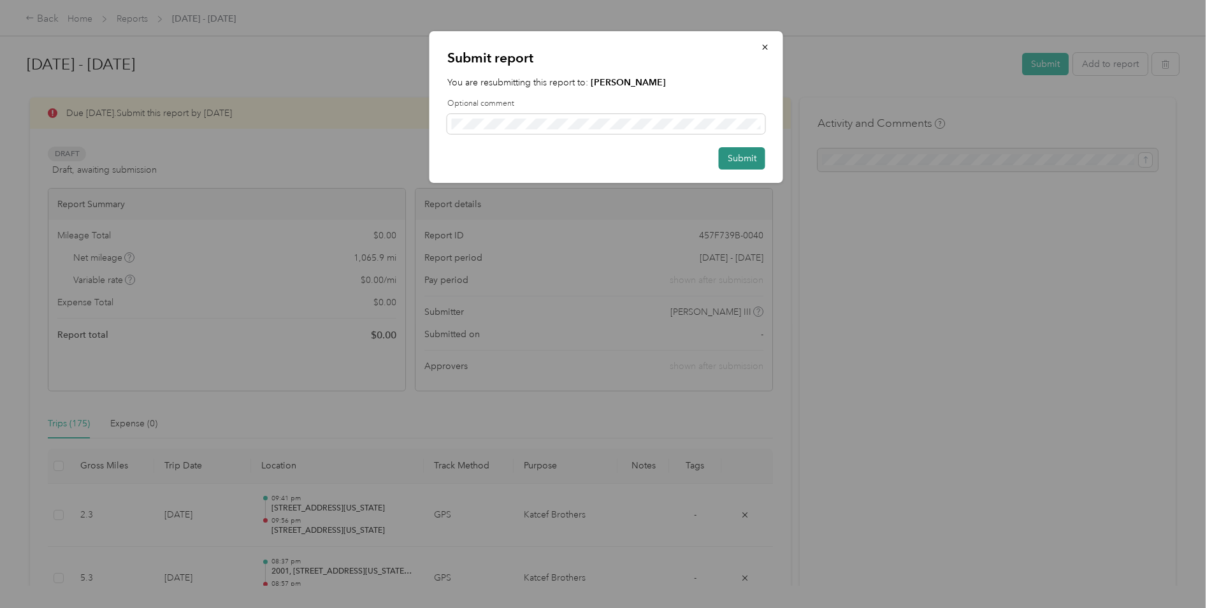
click at [731, 157] on button "Submit" at bounding box center [742, 158] width 47 height 22
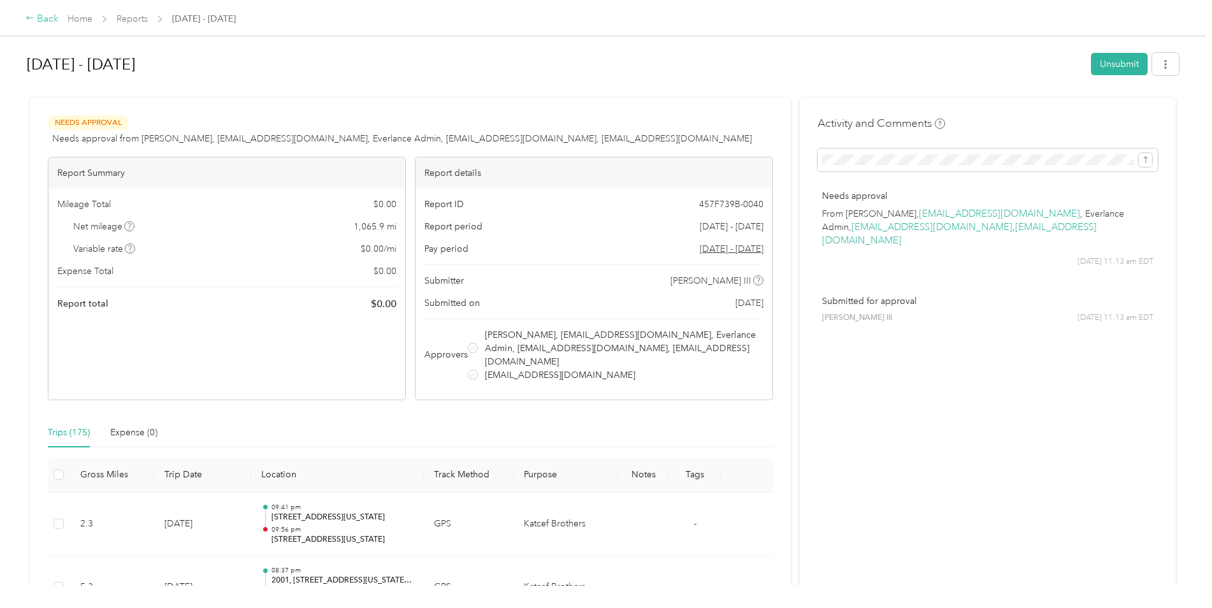
click at [50, 14] on div "Back" at bounding box center [41, 18] width 33 height 15
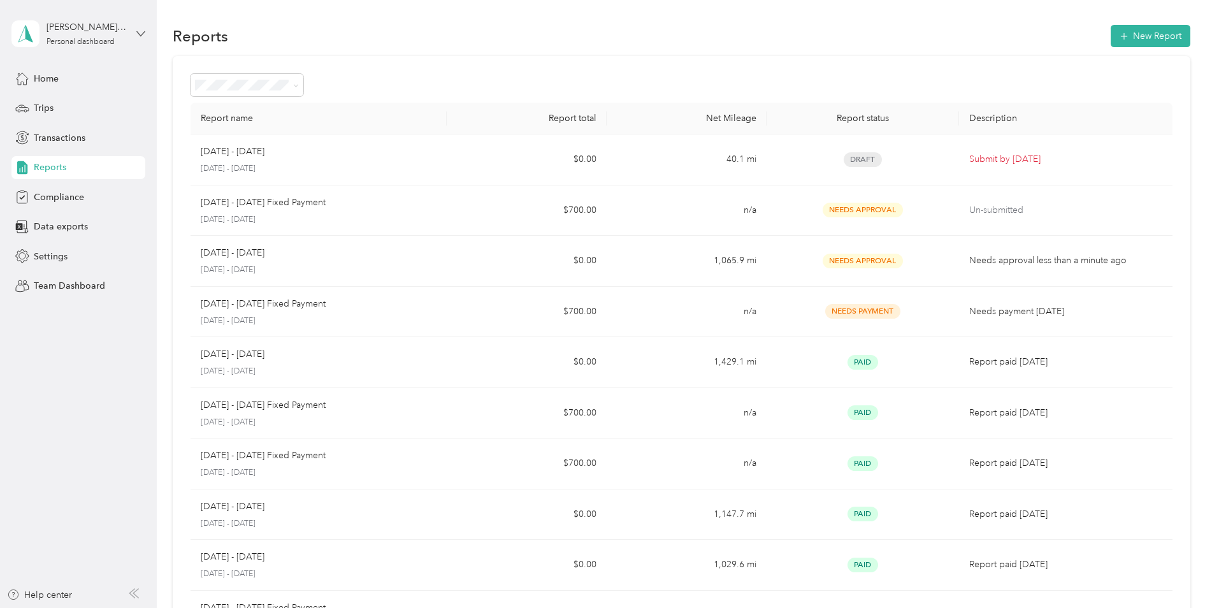
click at [138, 32] on icon at bounding box center [141, 33] width 8 height 4
click at [80, 160] on div "Log out" at bounding box center [145, 163] width 250 height 22
